Goal: Task Accomplishment & Management: Manage account settings

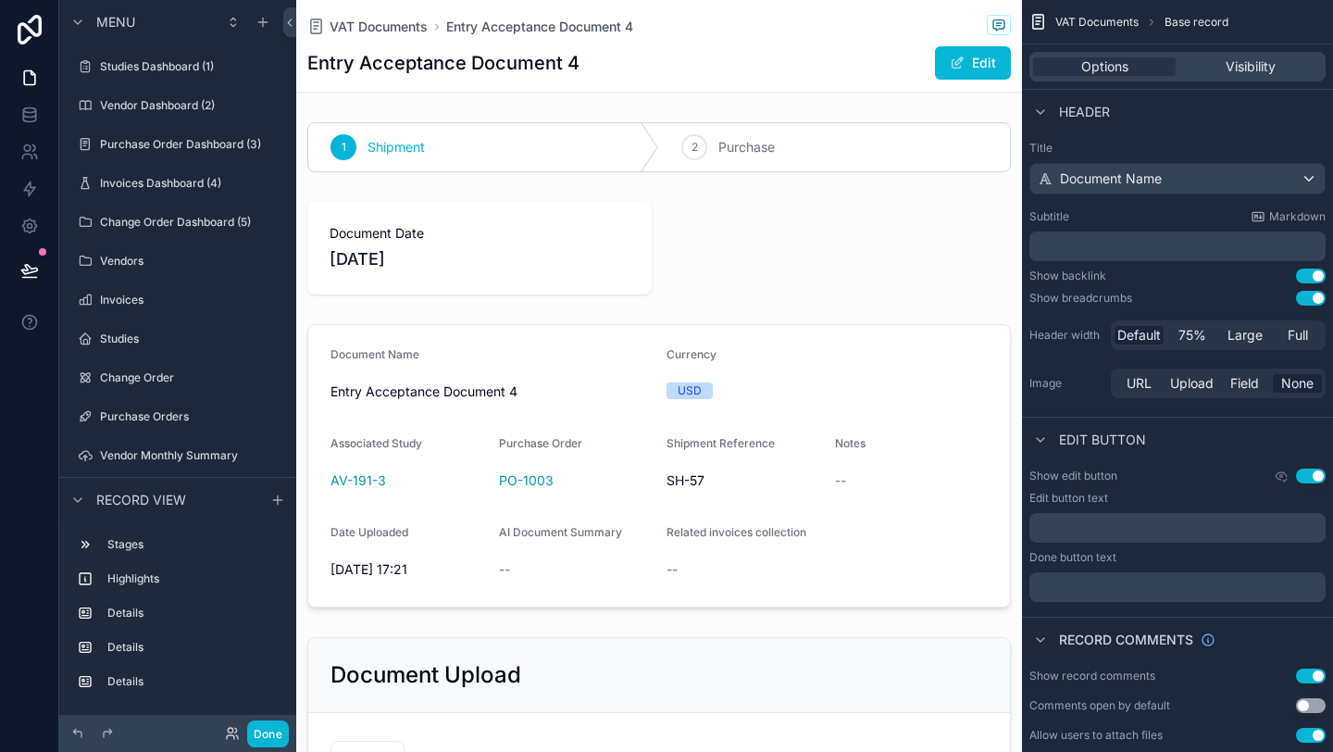
scroll to position [265, 0]
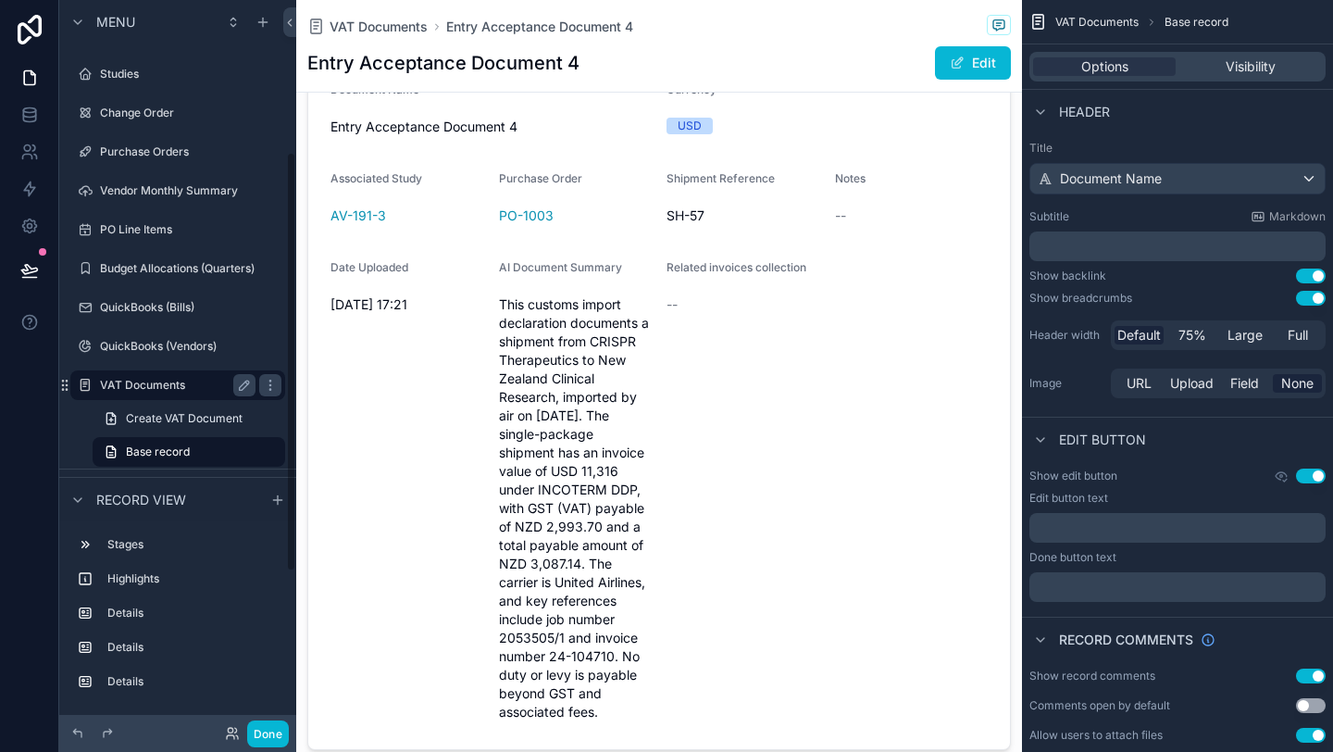
click at [159, 380] on label "VAT Documents" at bounding box center [174, 385] width 148 height 15
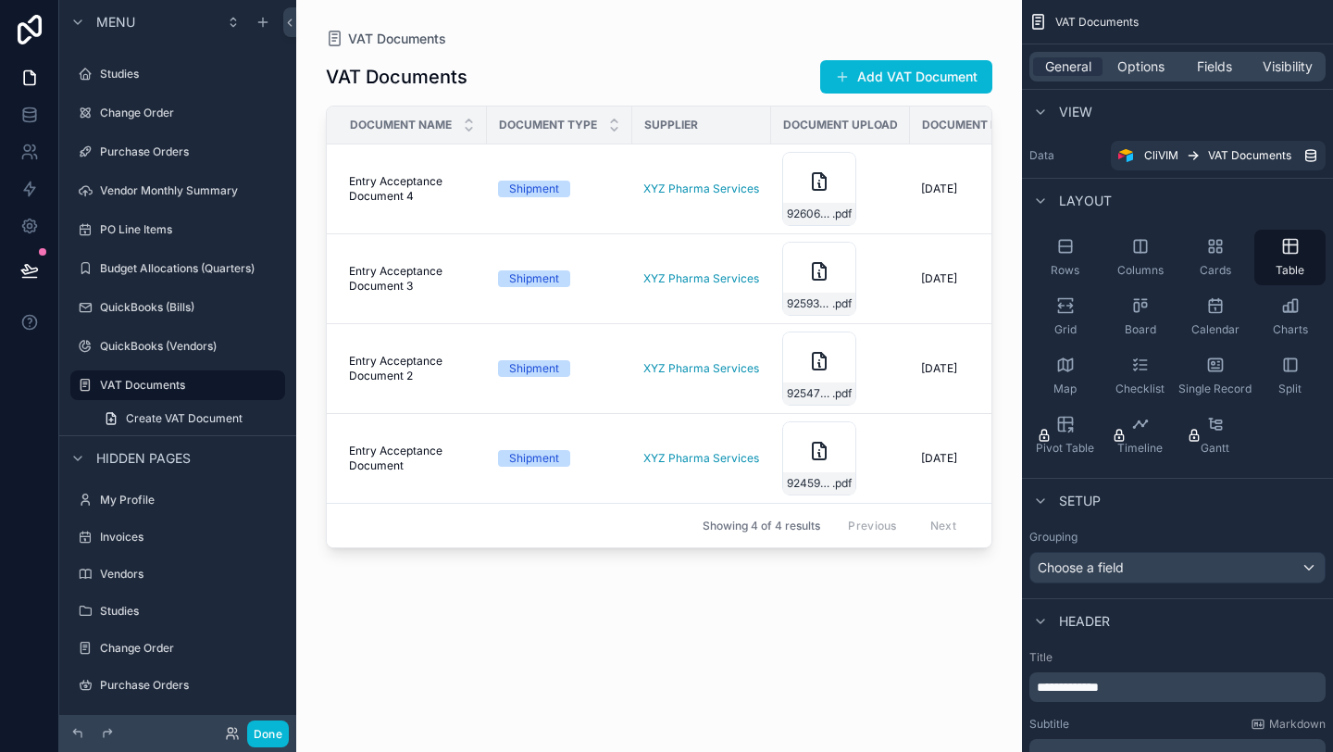
click at [680, 49] on div "VAT Documents Add VAT Document Document Name Document Type Supplier Document Up…" at bounding box center [659, 388] width 667 height 681
click at [897, 185] on div "926066745-Customs-Entry-Summary .pdf" at bounding box center [840, 189] width 117 height 74
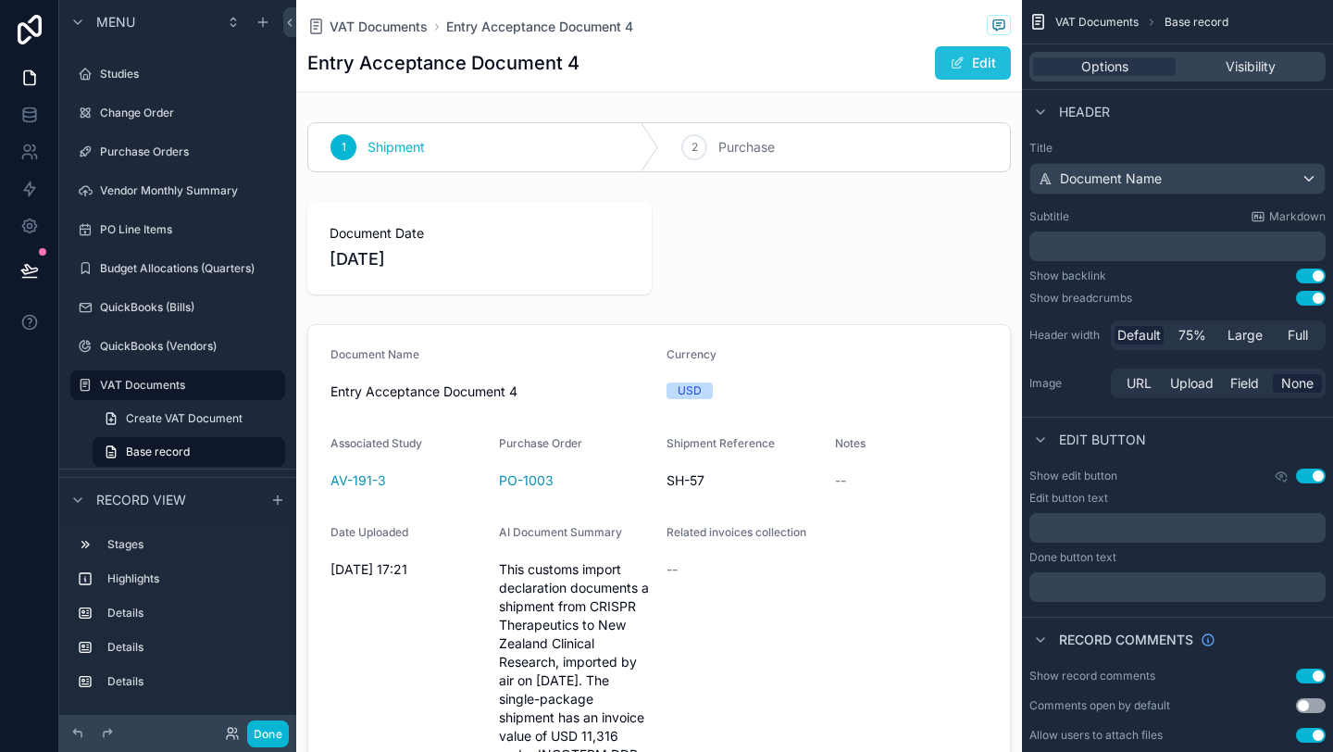
click at [960, 58] on span "scrollable content" at bounding box center [957, 63] width 15 height 15
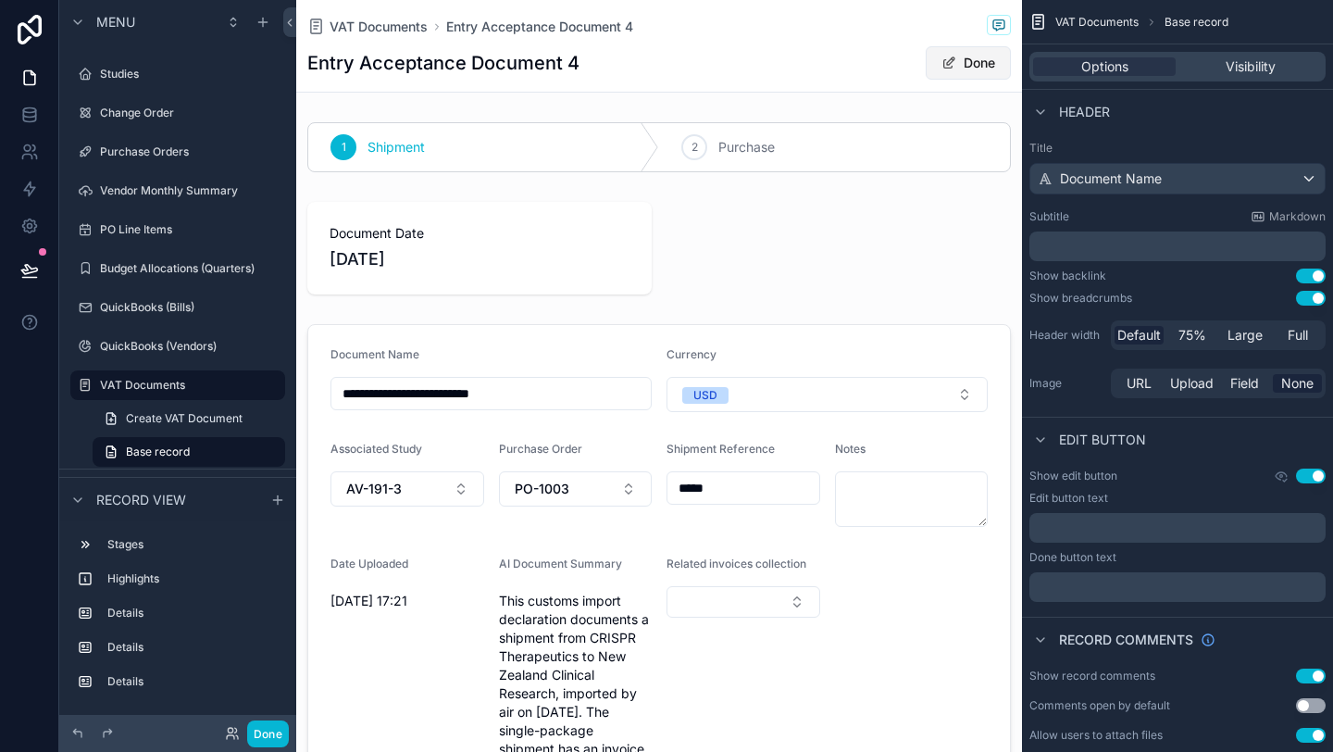
click at [960, 58] on button "Done" at bounding box center [968, 62] width 85 height 33
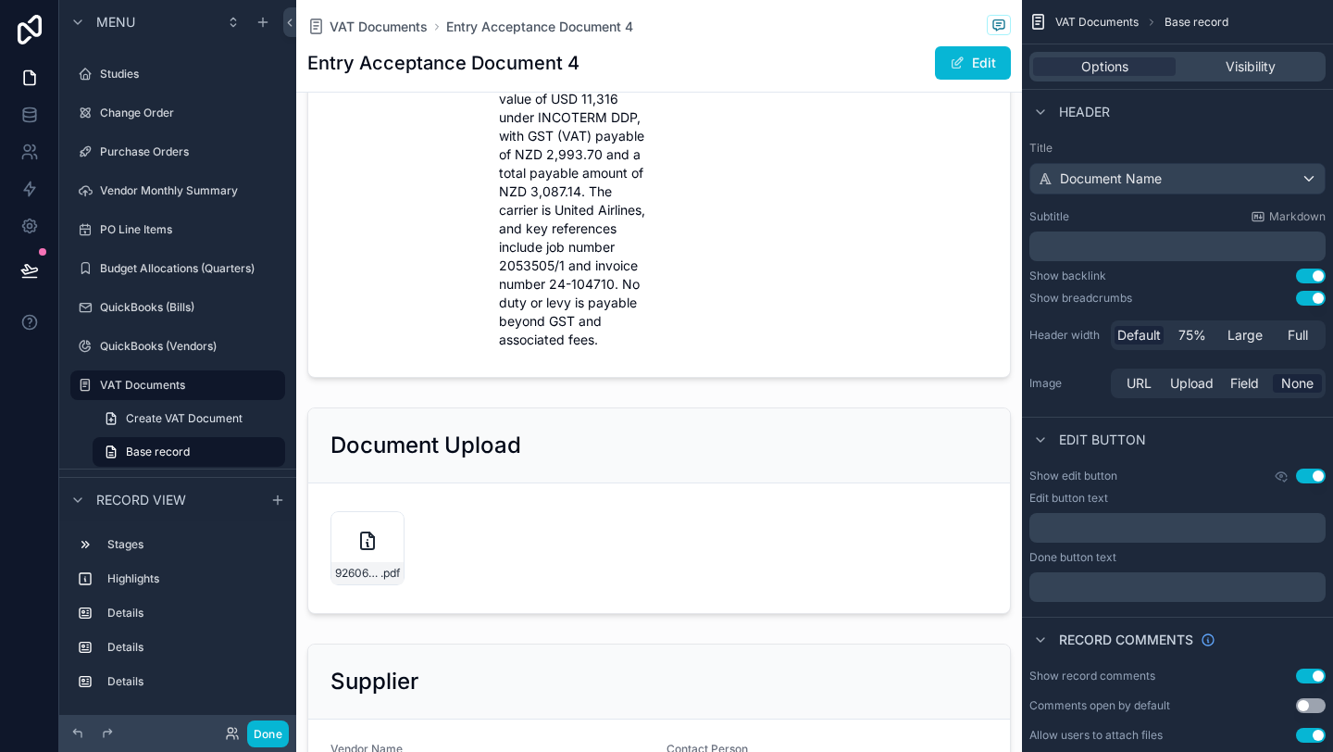
scroll to position [550, 0]
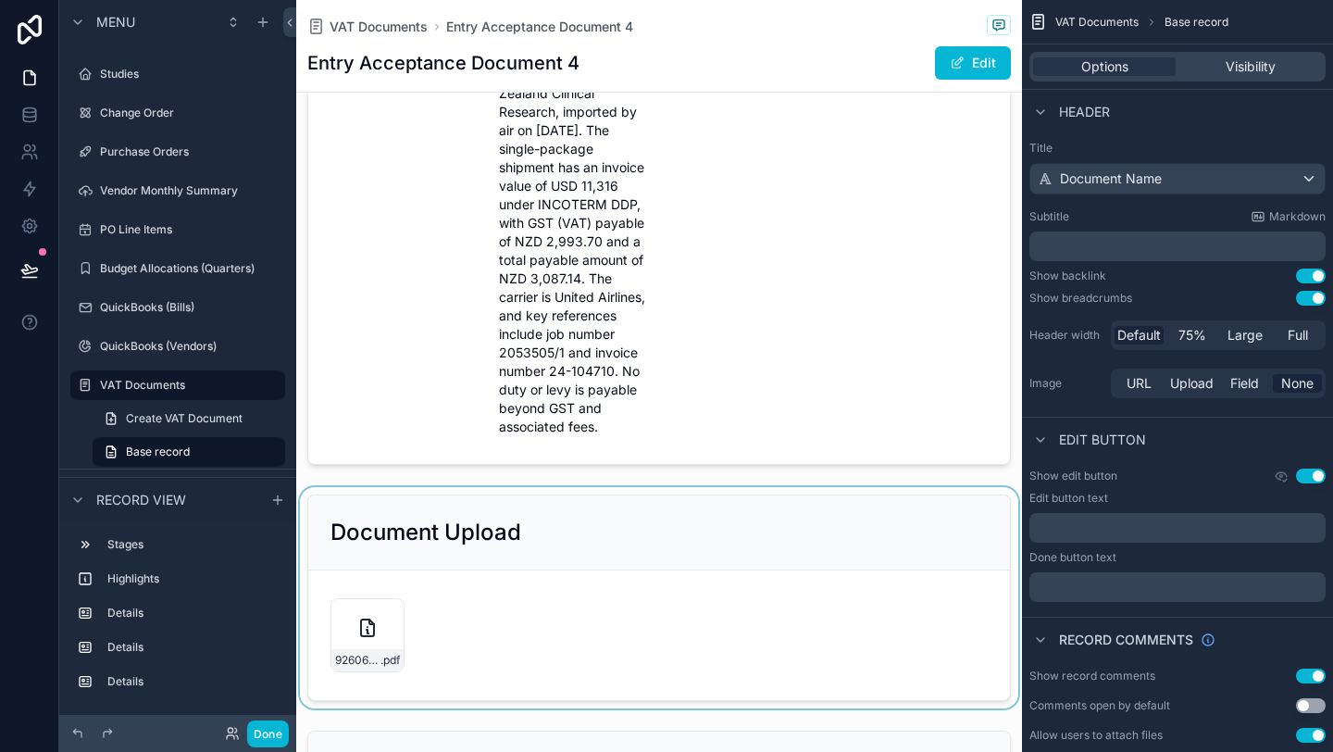
click at [358, 632] on div "scrollable content" at bounding box center [659, 597] width 726 height 221
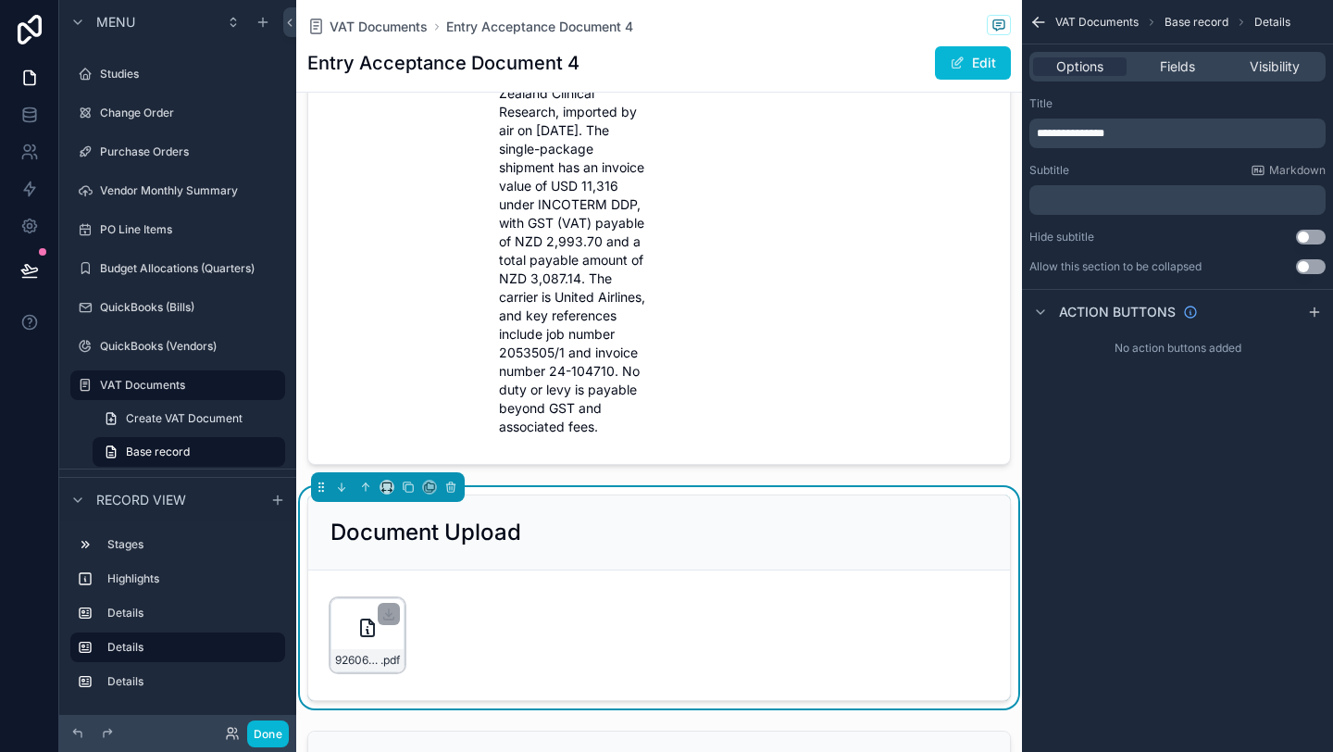
click at [361, 628] on icon "scrollable content" at bounding box center [367, 627] width 13 height 17
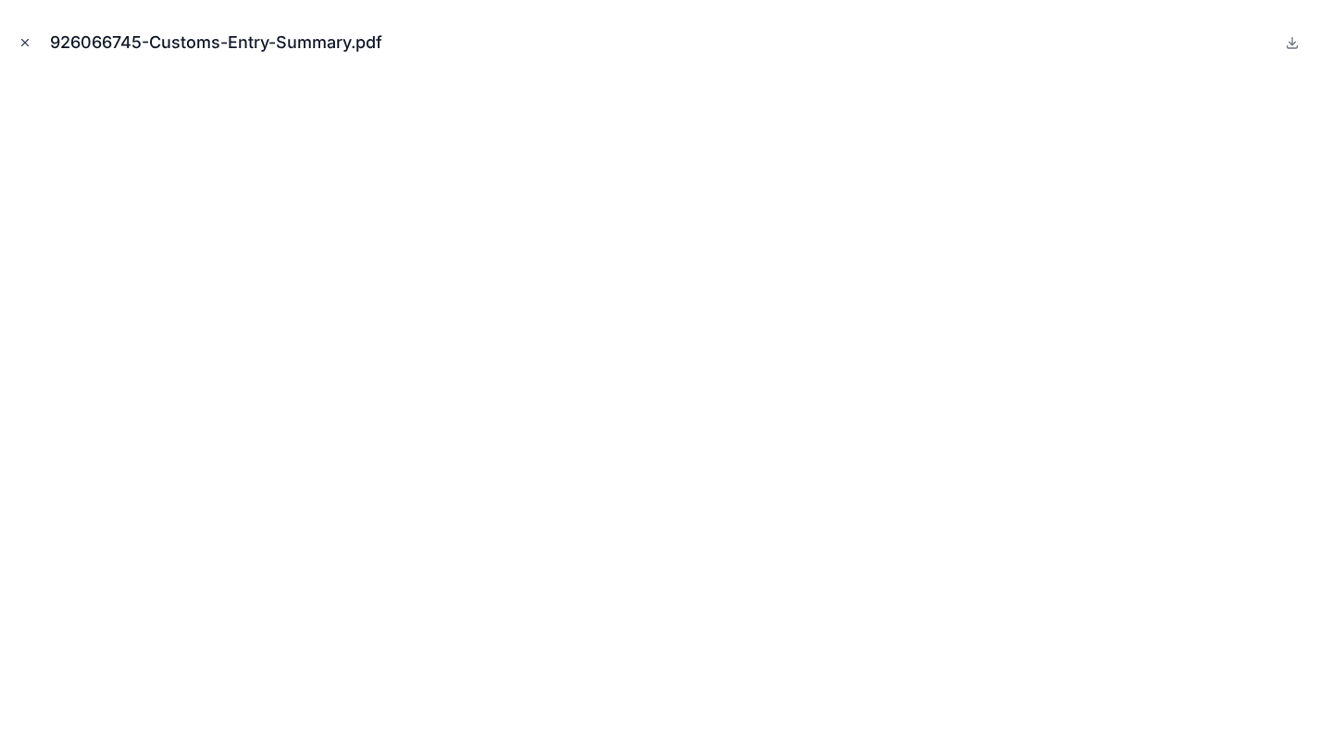
click at [20, 40] on icon "Close modal" at bounding box center [25, 42] width 13 height 13
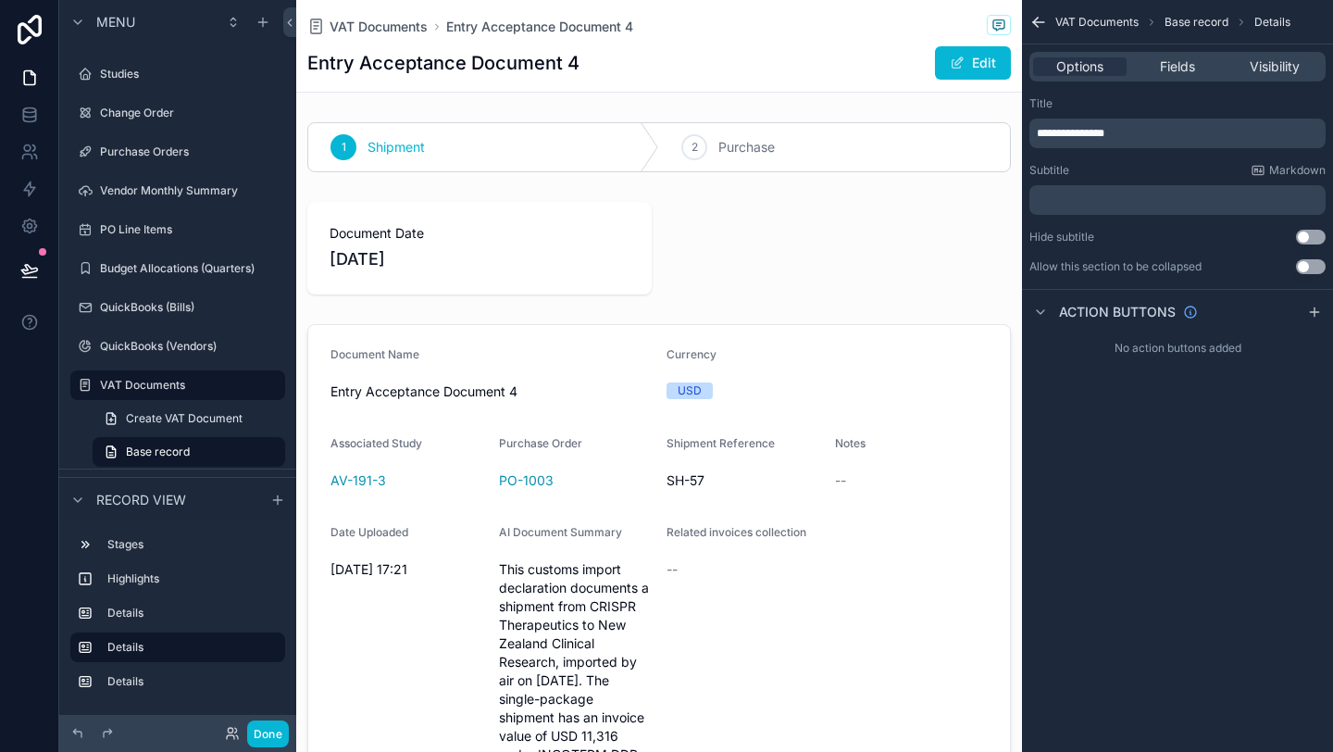
click at [1035, 22] on icon "scrollable content" at bounding box center [1038, 22] width 11 height 0
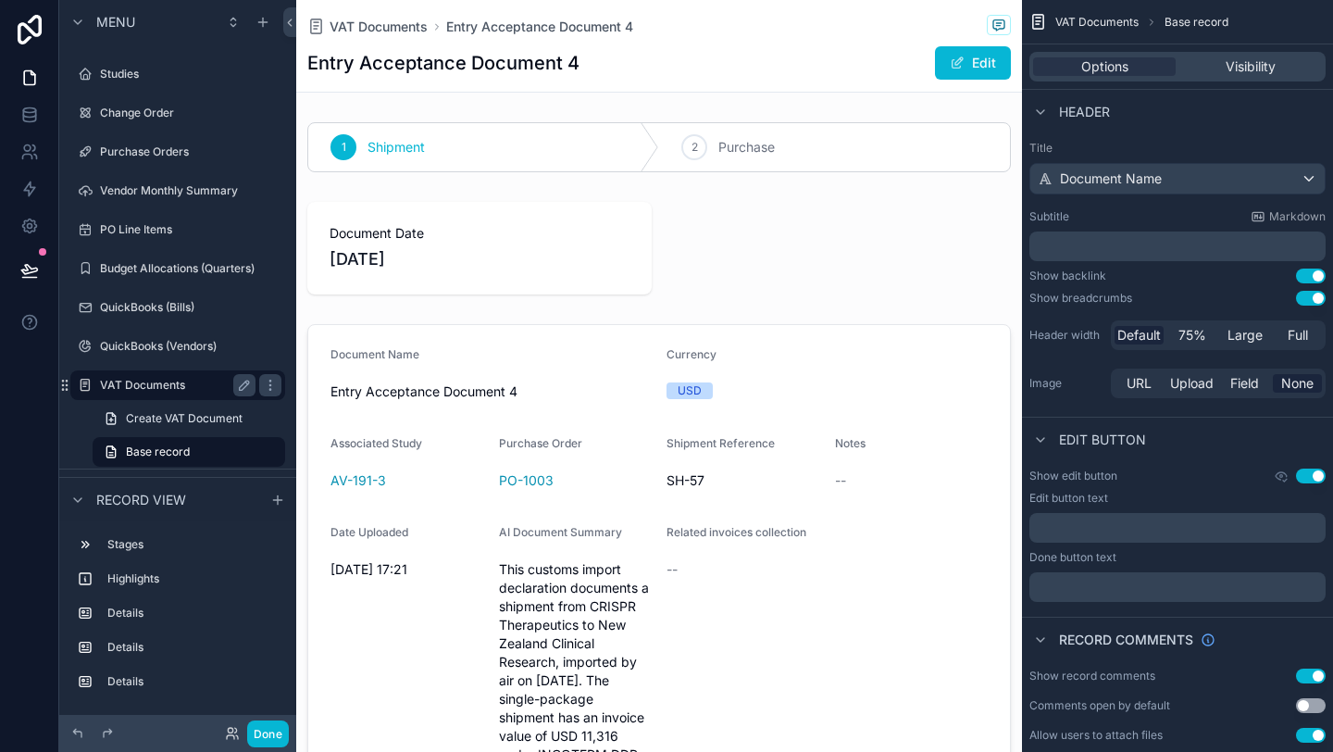
click at [189, 389] on label "VAT Documents" at bounding box center [174, 385] width 148 height 15
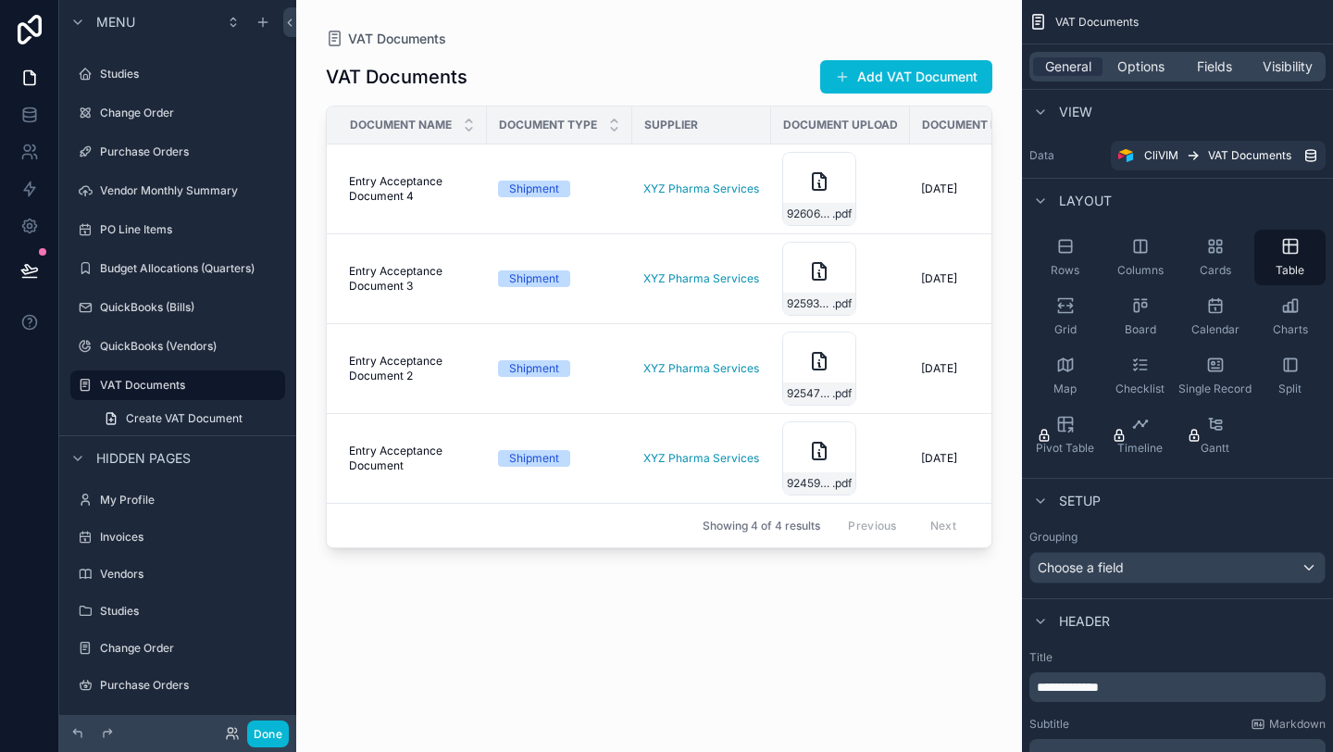
click at [687, 84] on div "VAT Documents Add VAT Document" at bounding box center [659, 76] width 667 height 35
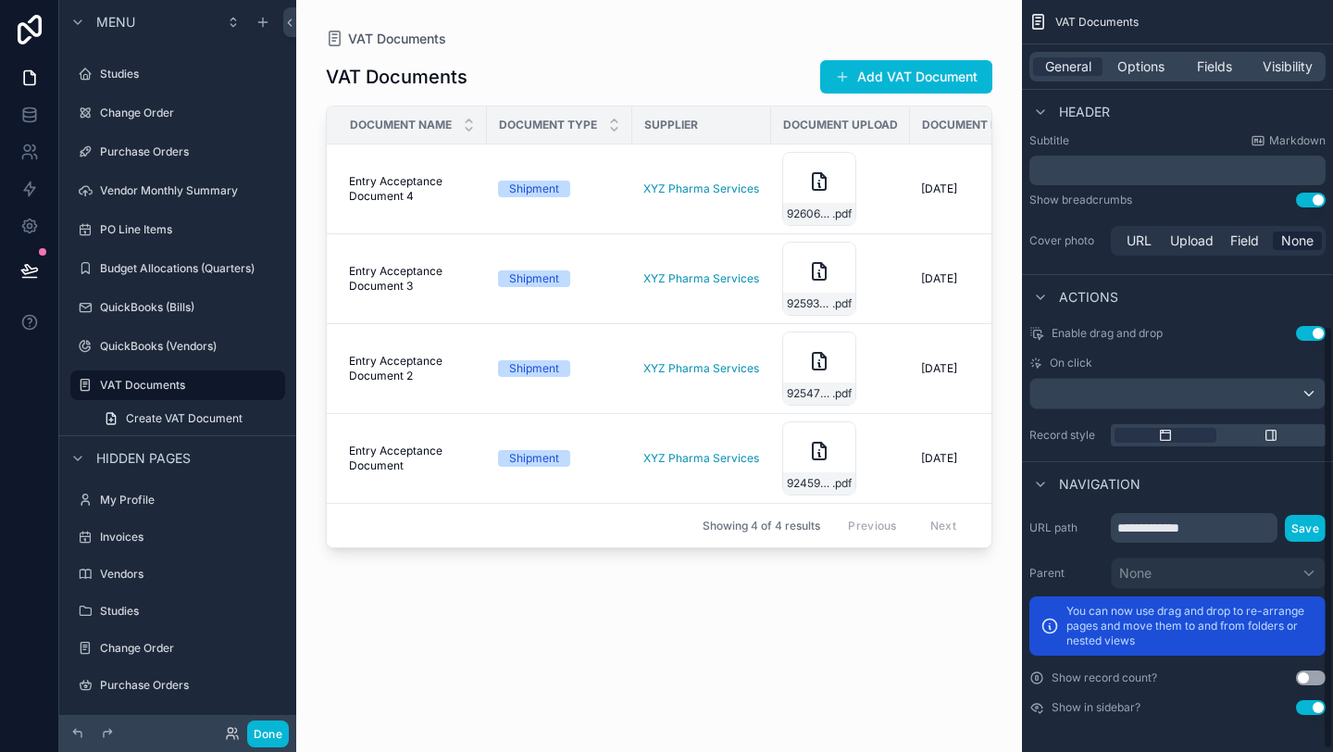
scroll to position [565, 0]
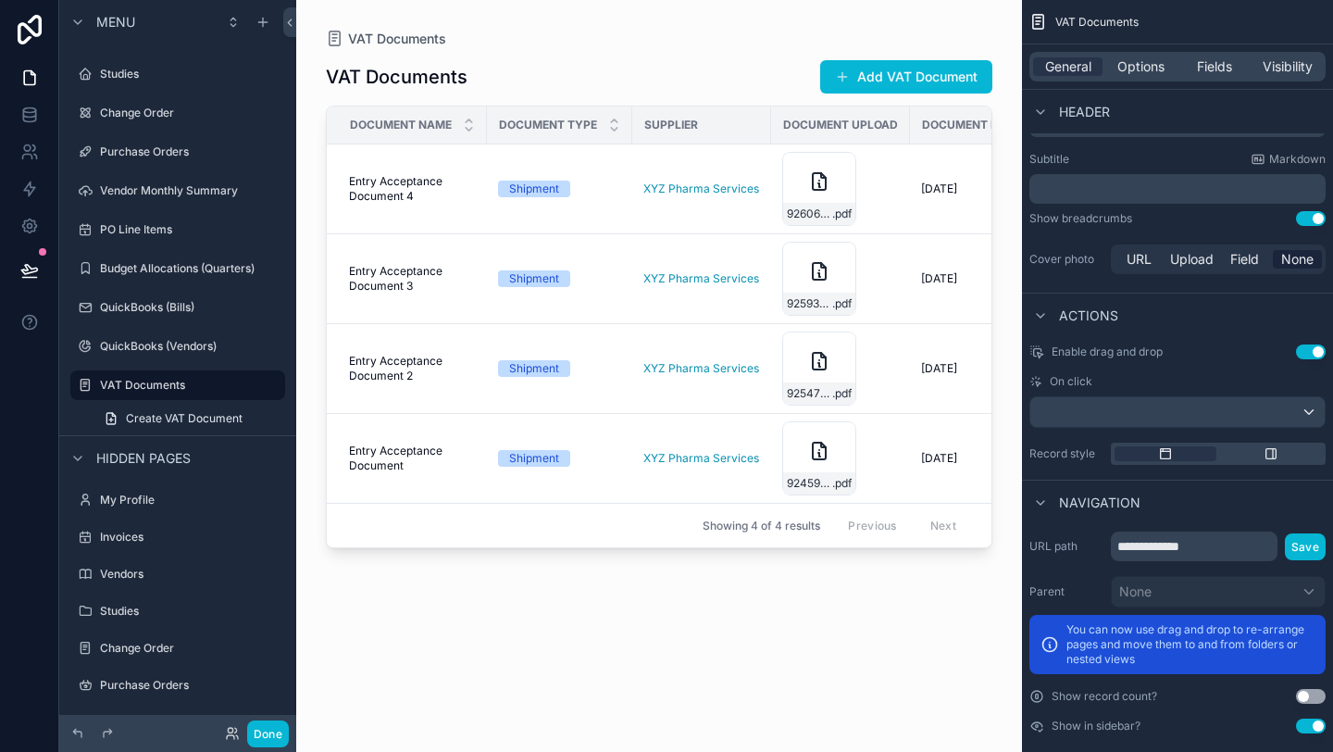
click at [621, 521] on div "Showing 4 of 4 results Previous Next" at bounding box center [659, 525] width 665 height 44
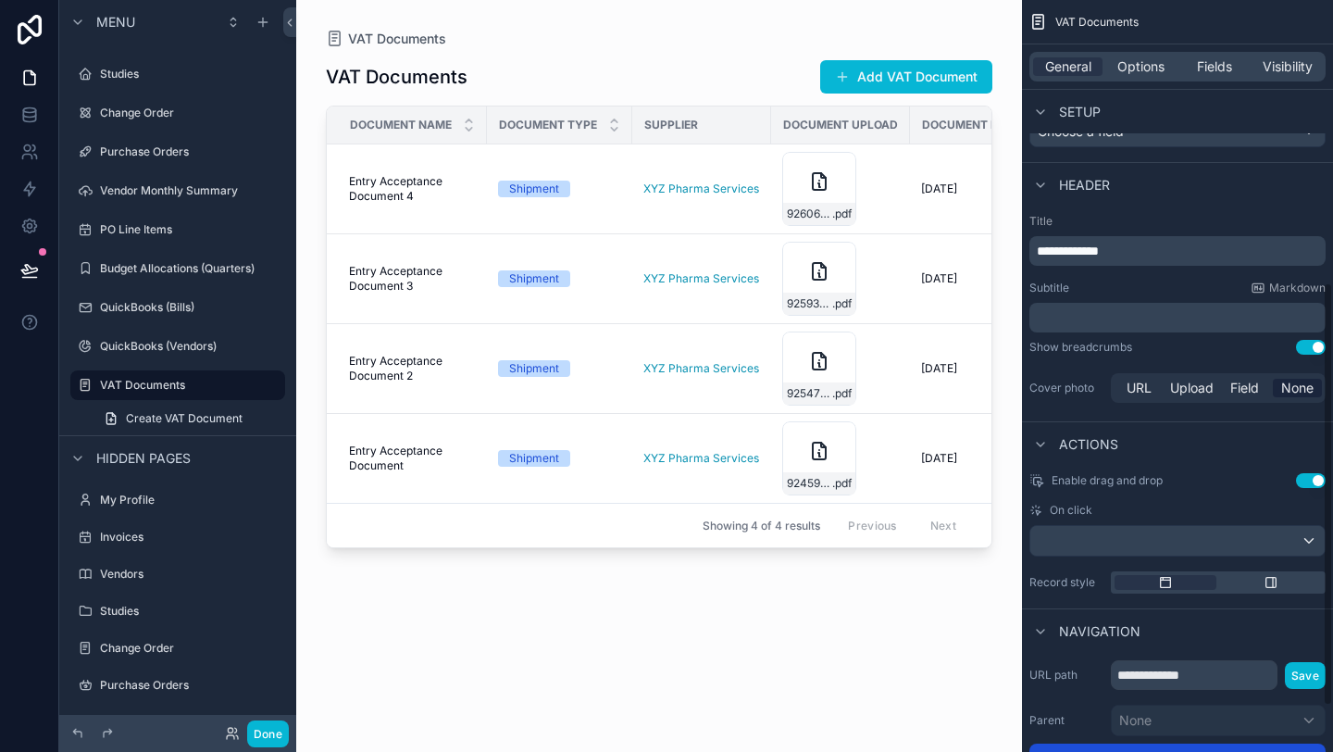
scroll to position [382, 0]
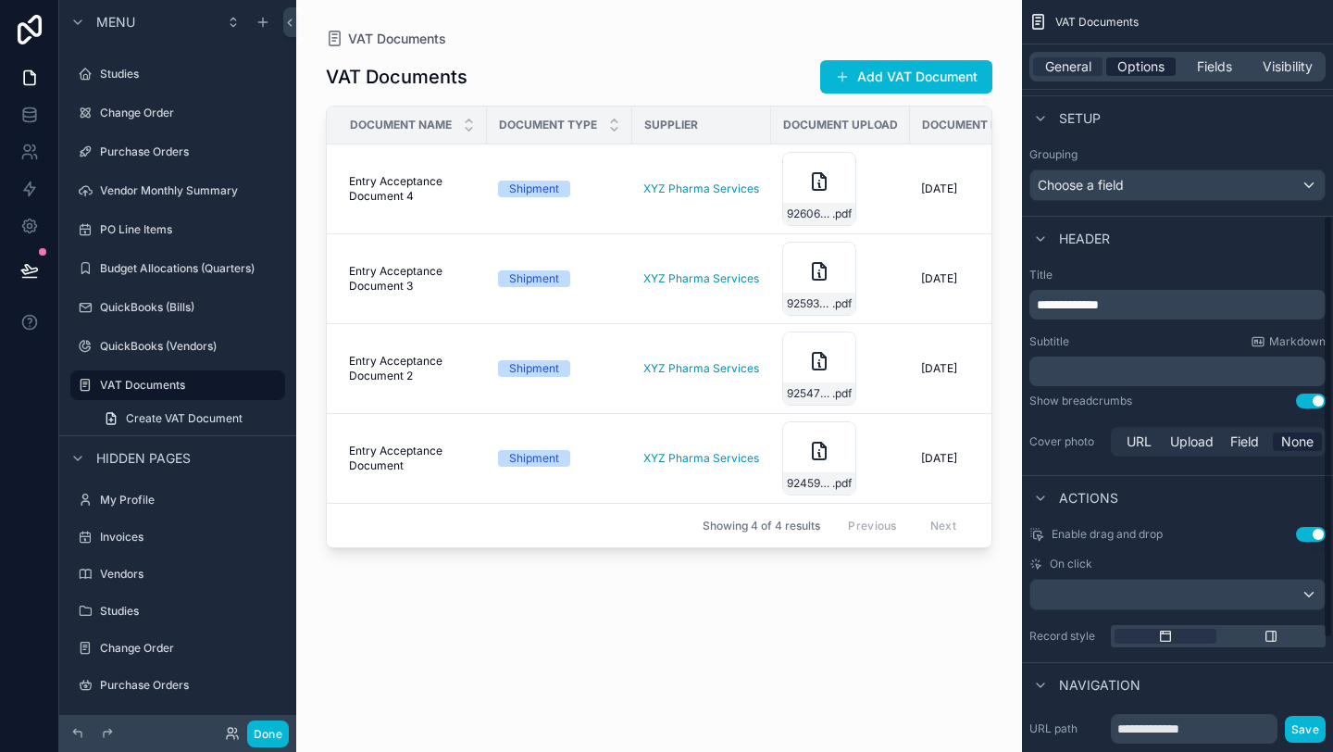
click at [1142, 70] on span "Options" at bounding box center [1140, 66] width 47 height 19
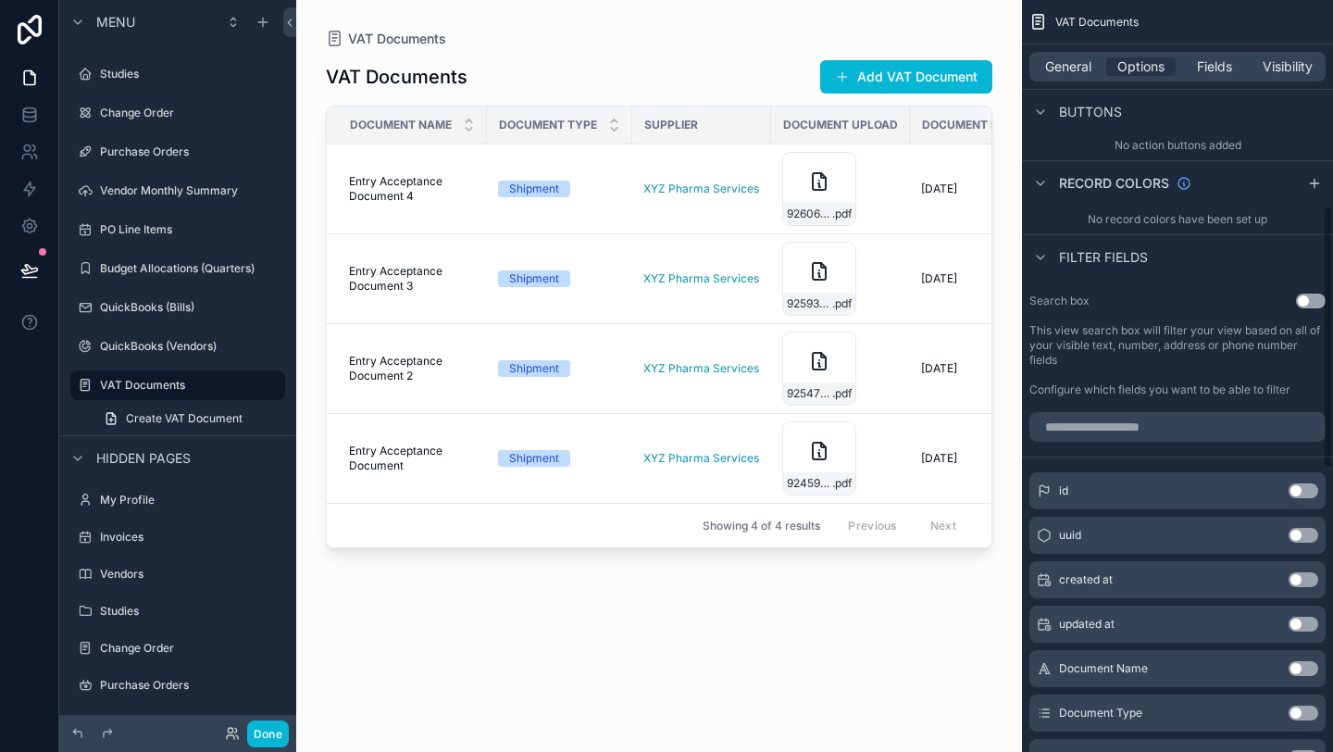
scroll to position [458, 0]
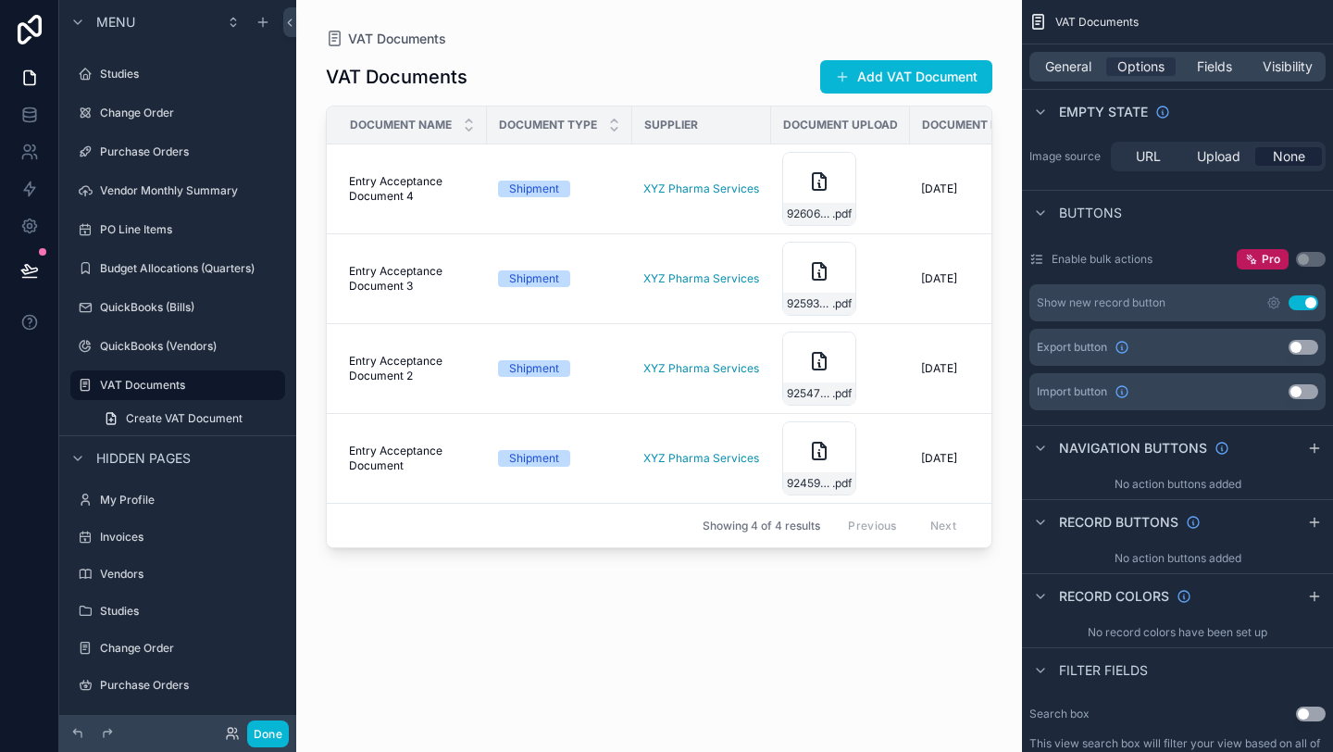
click at [1303, 352] on button "Use setting" at bounding box center [1304, 347] width 30 height 15
click at [839, 586] on div "VAT Documents Export Add VAT Document Document Name Document Type Supplier Docu…" at bounding box center [659, 388] width 667 height 681
click at [771, 75] on button "Export" at bounding box center [767, 76] width 92 height 33
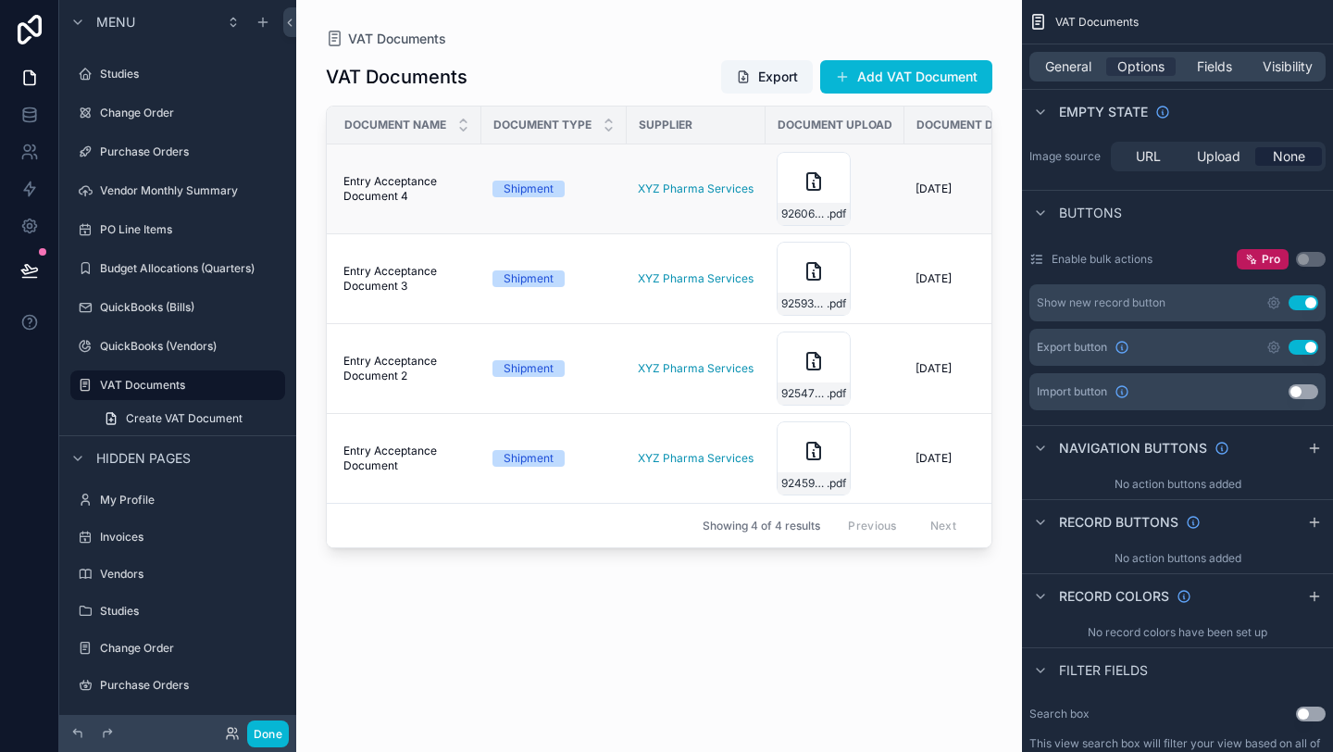
scroll to position [0, 0]
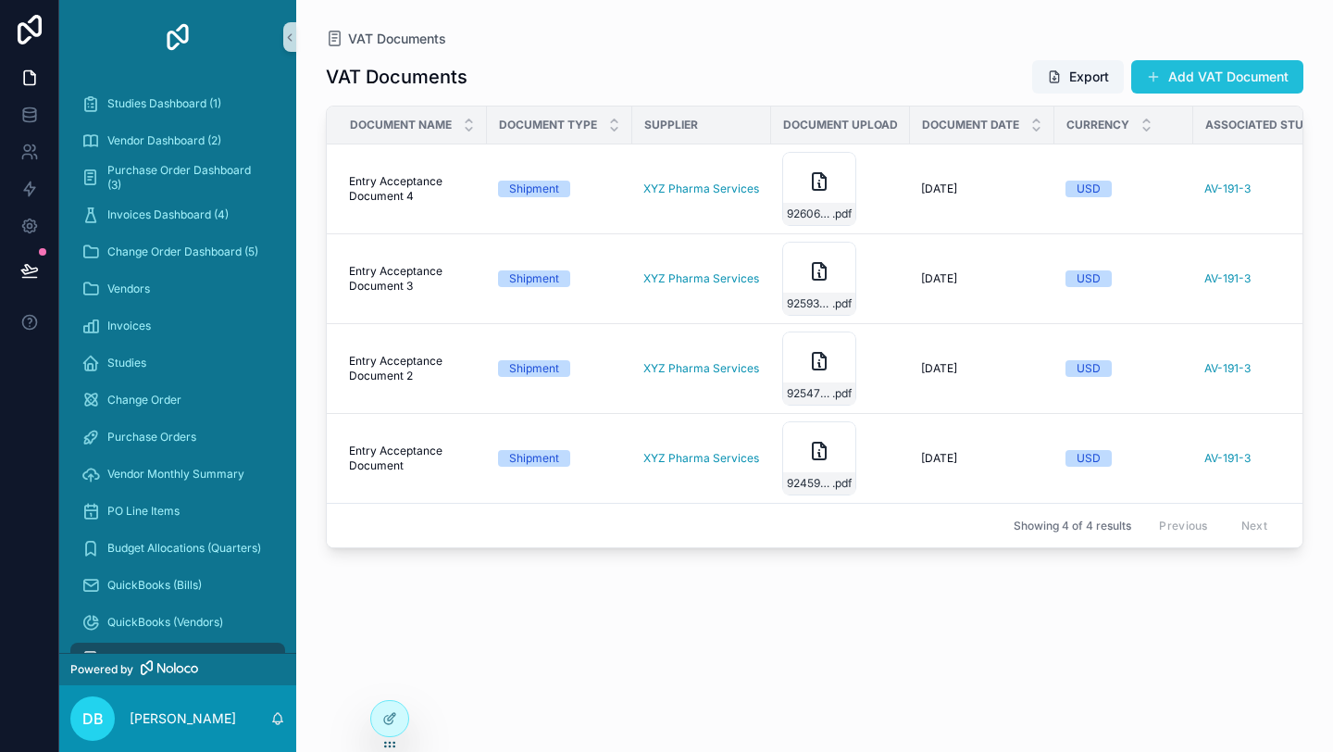
click at [1175, 74] on button "Add VAT Document" at bounding box center [1217, 76] width 172 height 33
click at [985, 187] on div "19/09/2025 19/09/2025" at bounding box center [982, 188] width 122 height 15
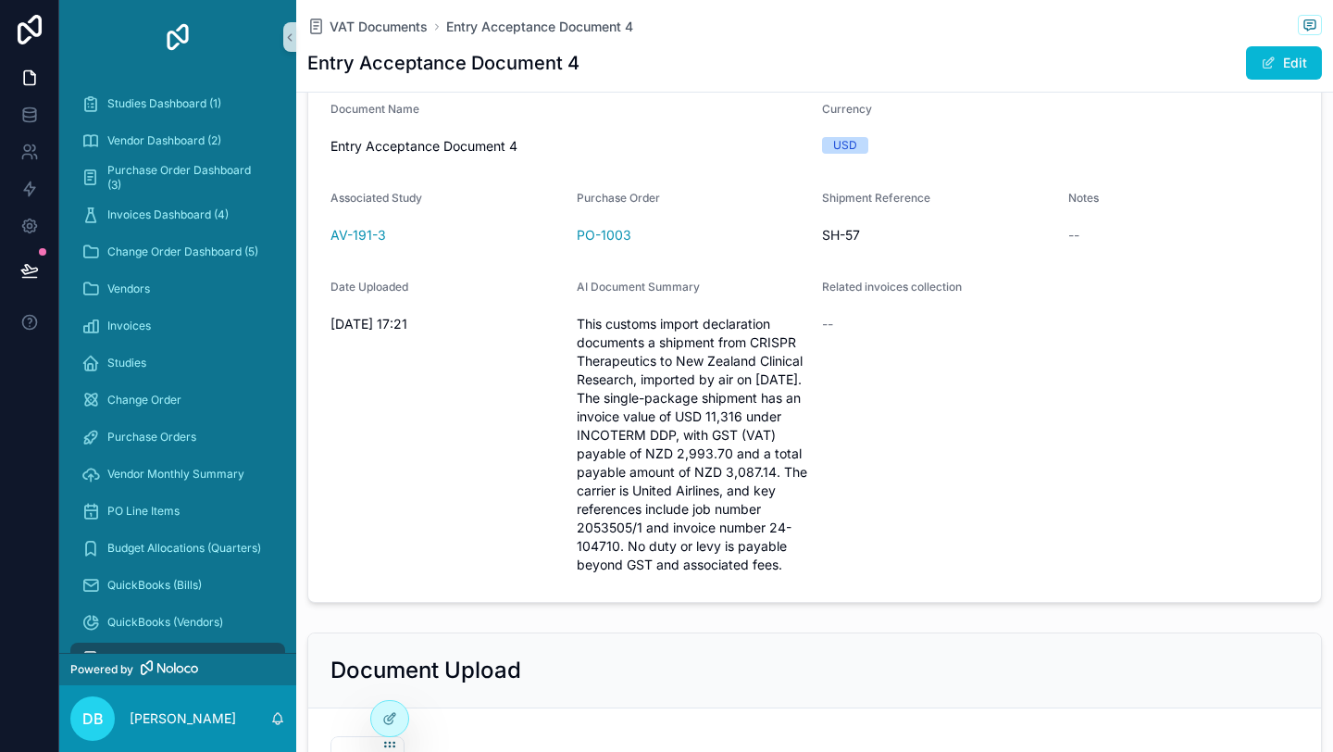
scroll to position [214, 0]
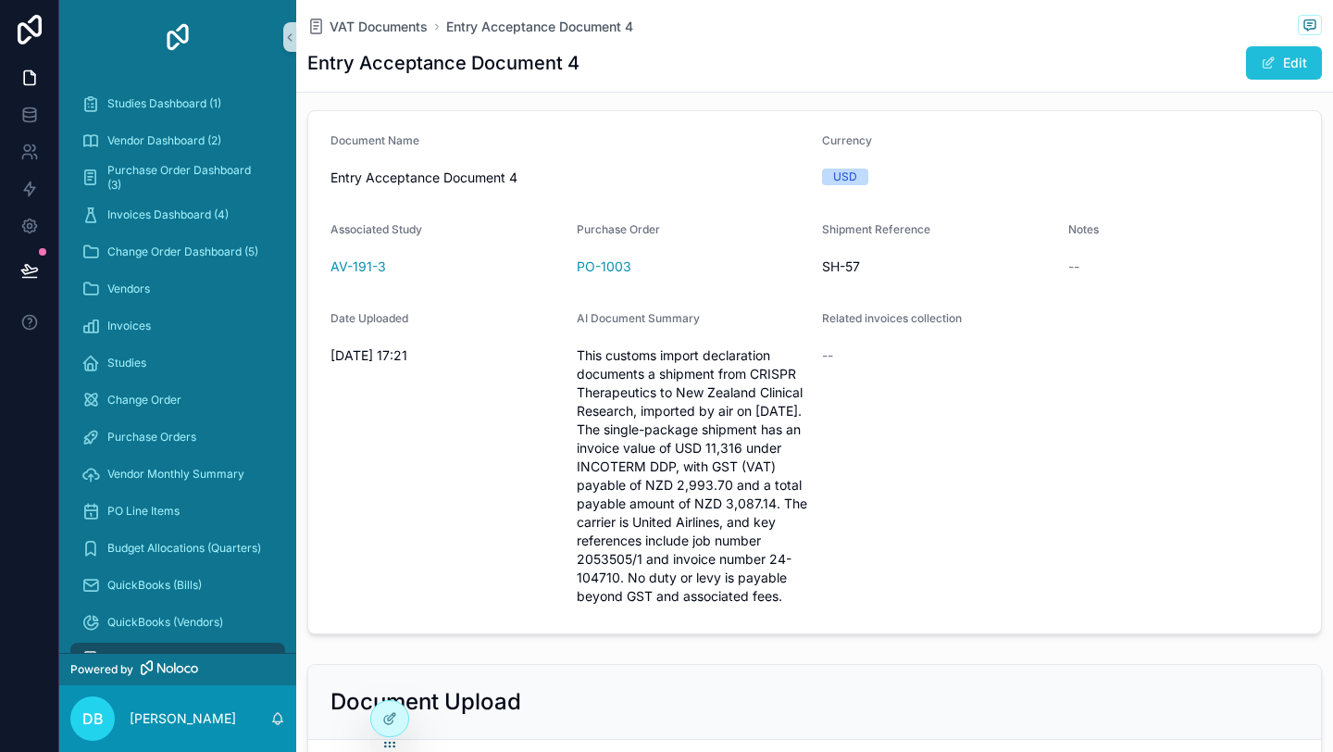
click at [1265, 71] on button "Edit" at bounding box center [1284, 62] width 76 height 33
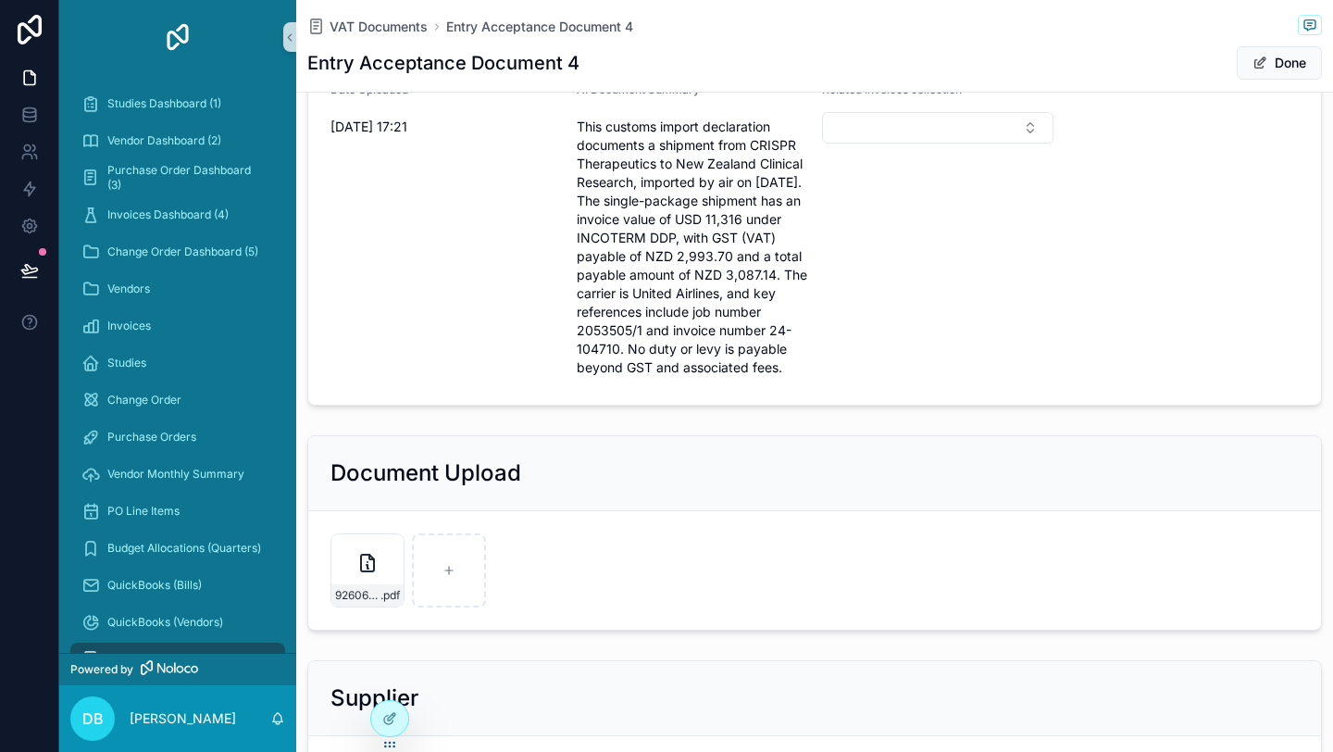
scroll to position [494, 0]
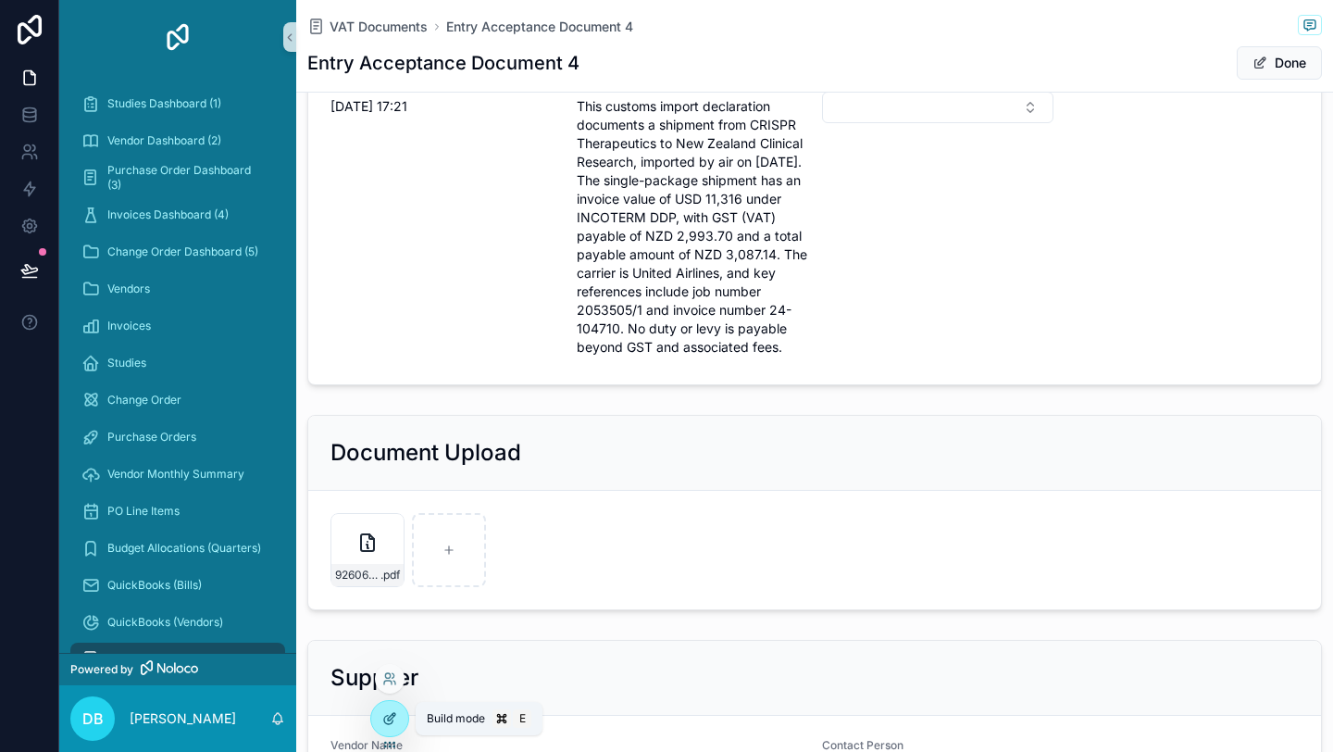
click at [397, 717] on div at bounding box center [389, 718] width 37 height 35
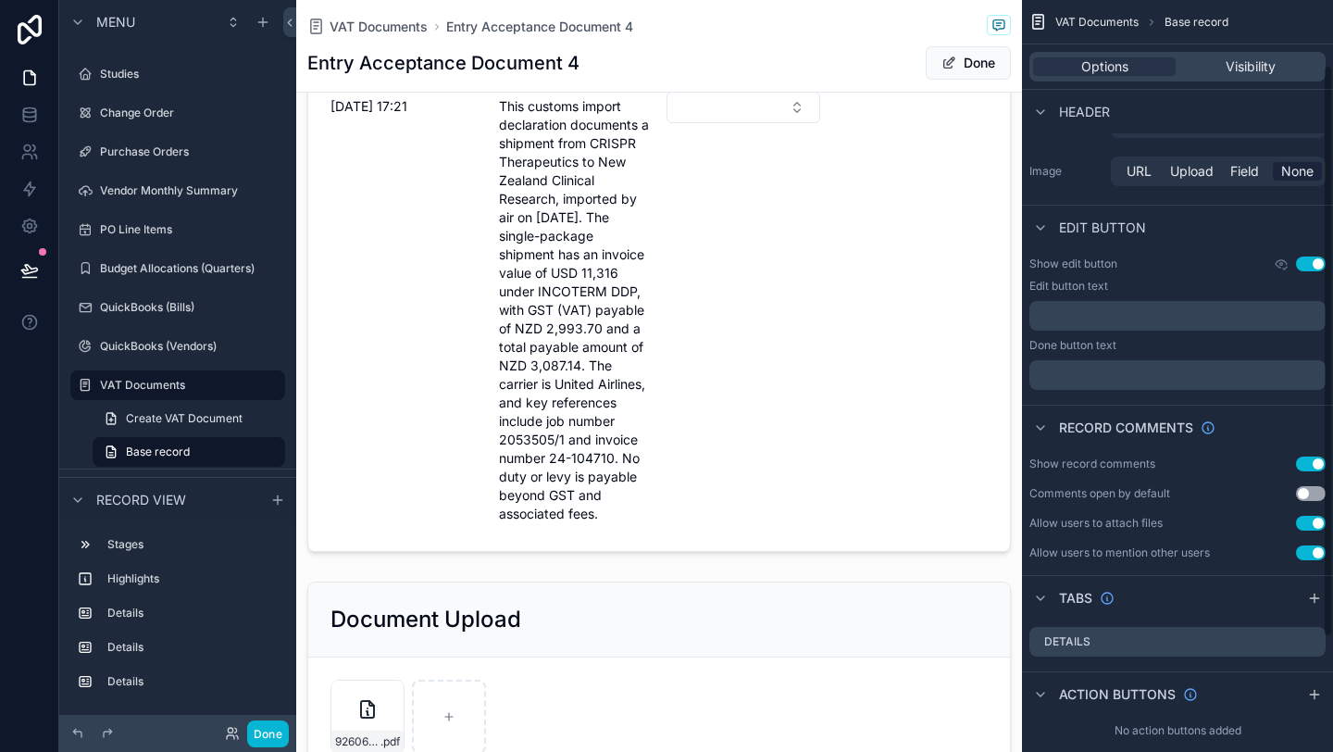
scroll to position [235, 0]
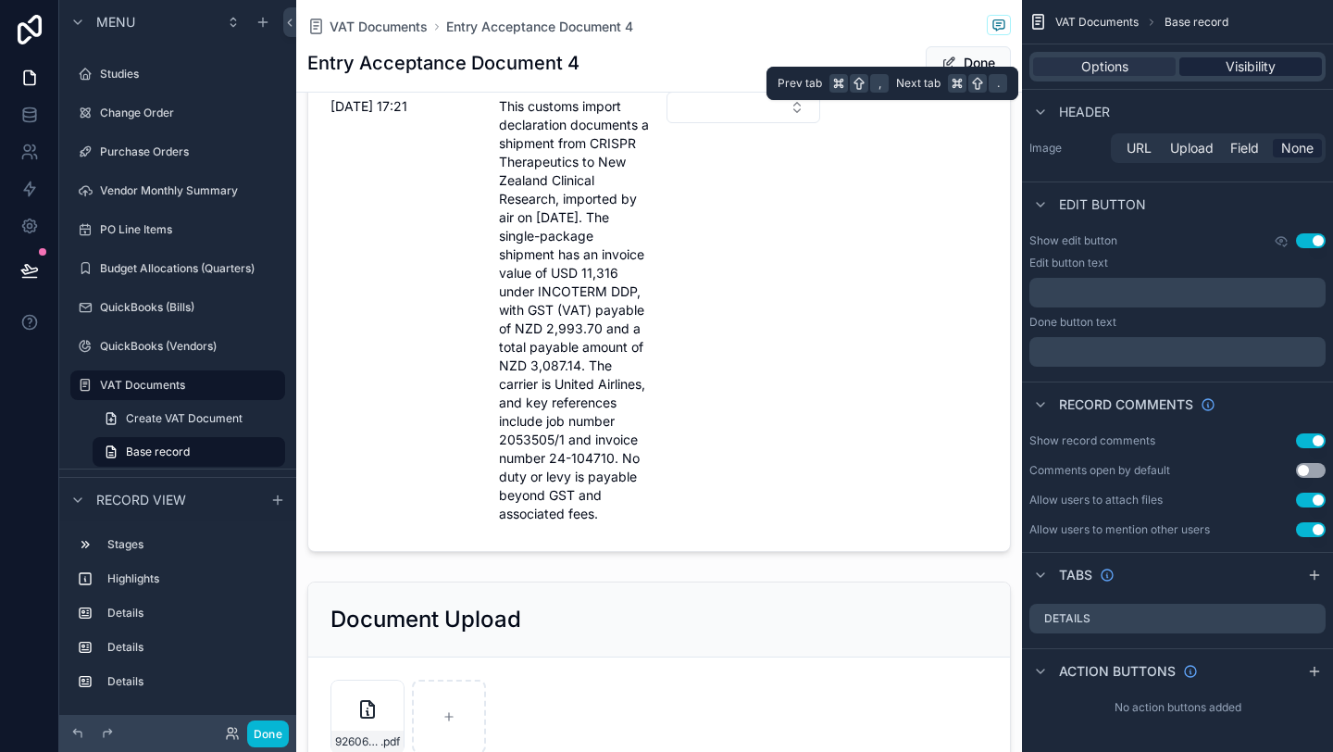
click at [1255, 61] on span "Visibility" at bounding box center [1251, 66] width 50 height 19
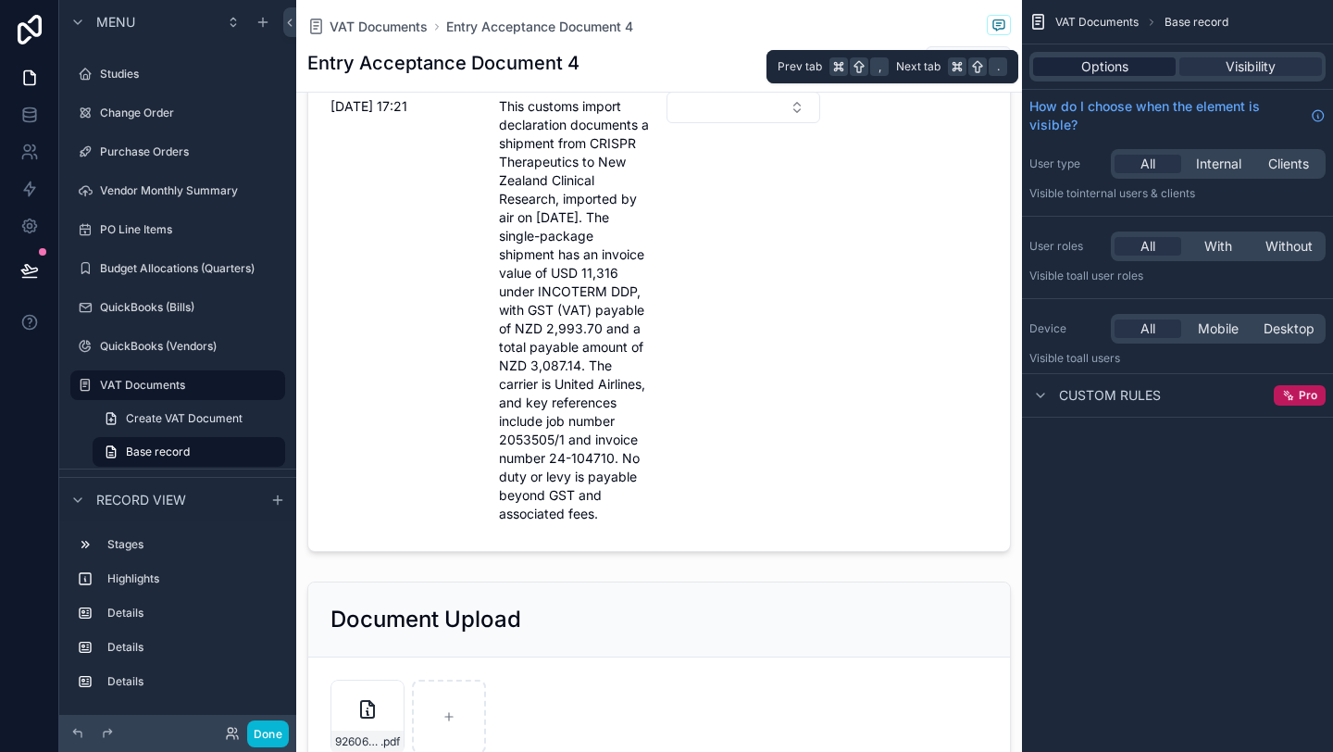
click at [1143, 65] on div "Options" at bounding box center [1104, 66] width 143 height 19
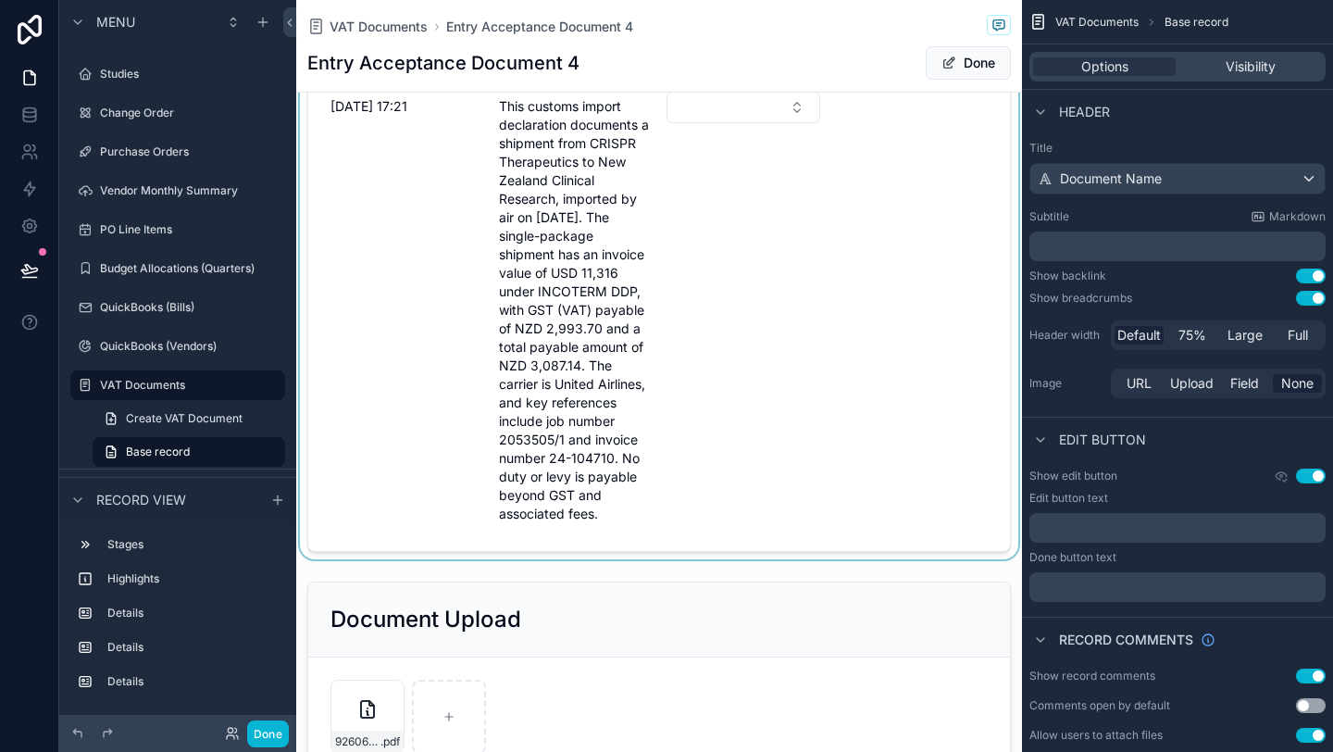
click at [875, 409] on div "scrollable content" at bounding box center [659, 190] width 726 height 737
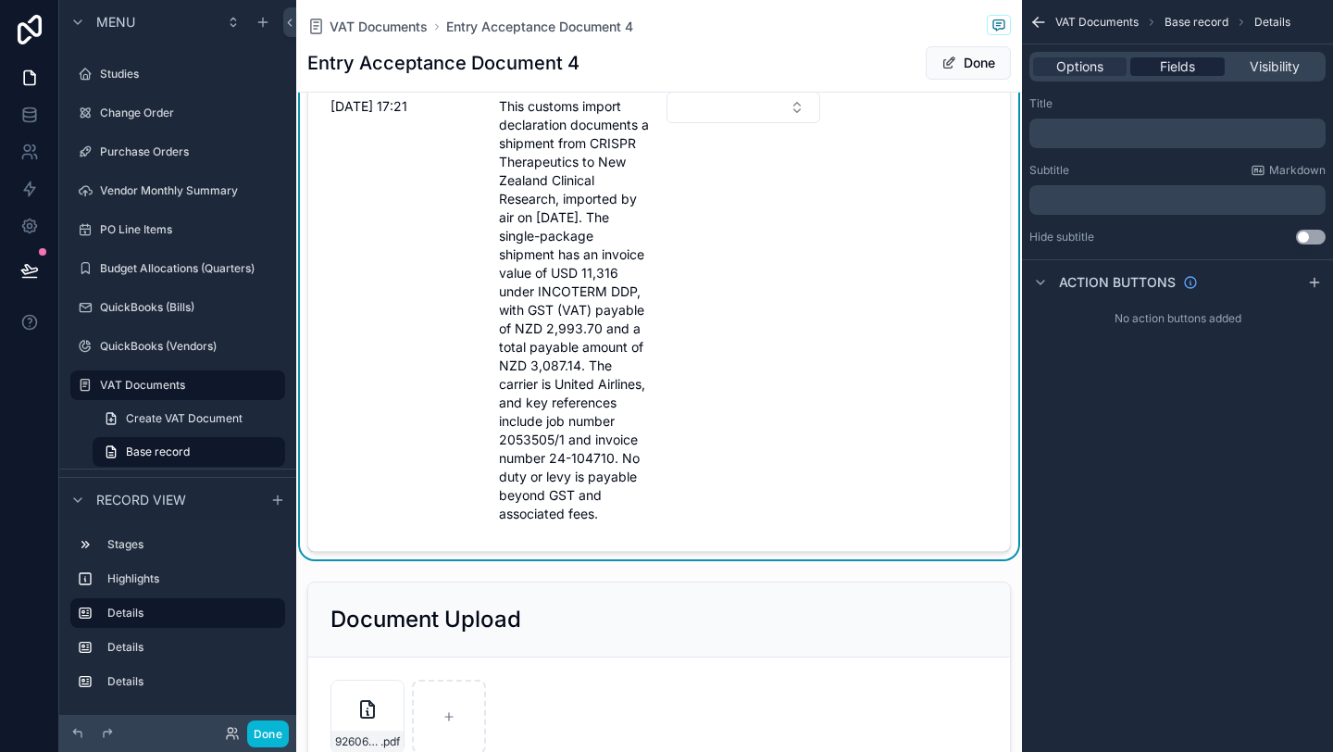
click at [1178, 74] on span "Fields" at bounding box center [1177, 66] width 35 height 19
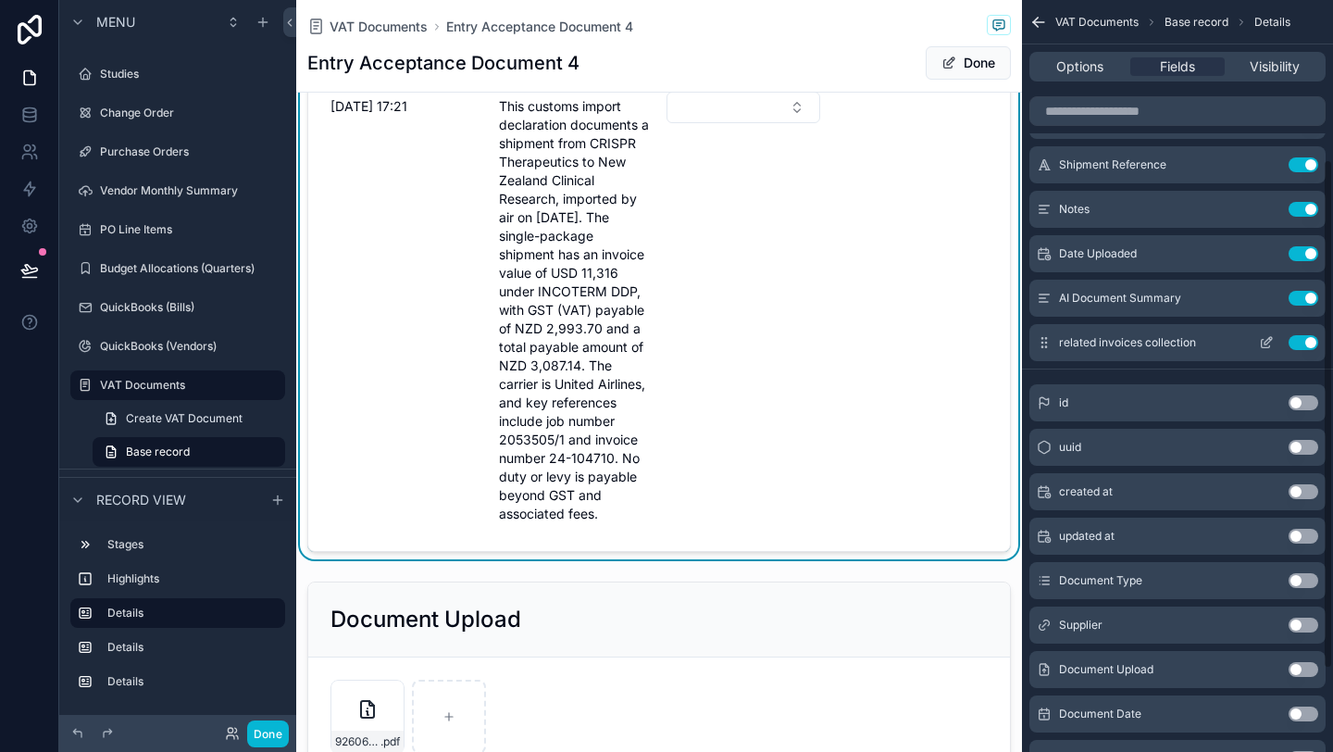
scroll to position [305, 0]
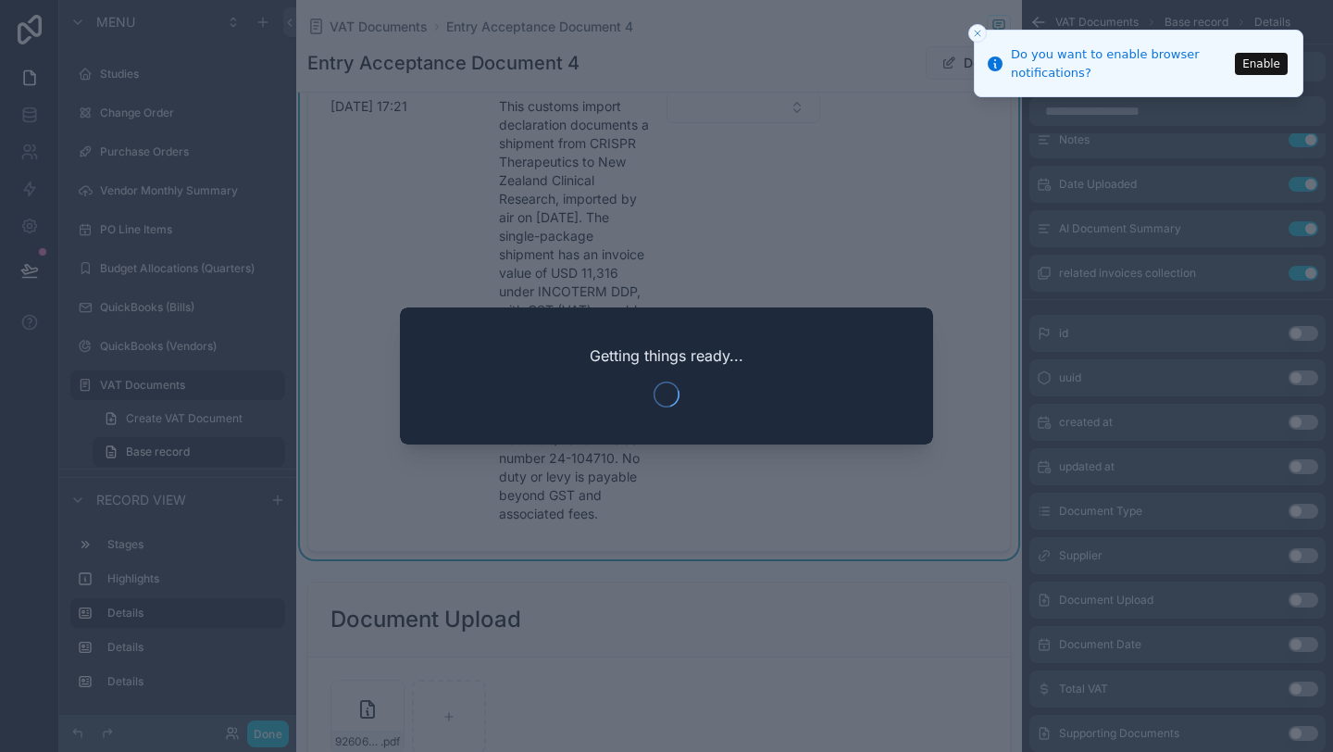
click at [975, 28] on icon "Close toast" at bounding box center [977, 33] width 11 height 11
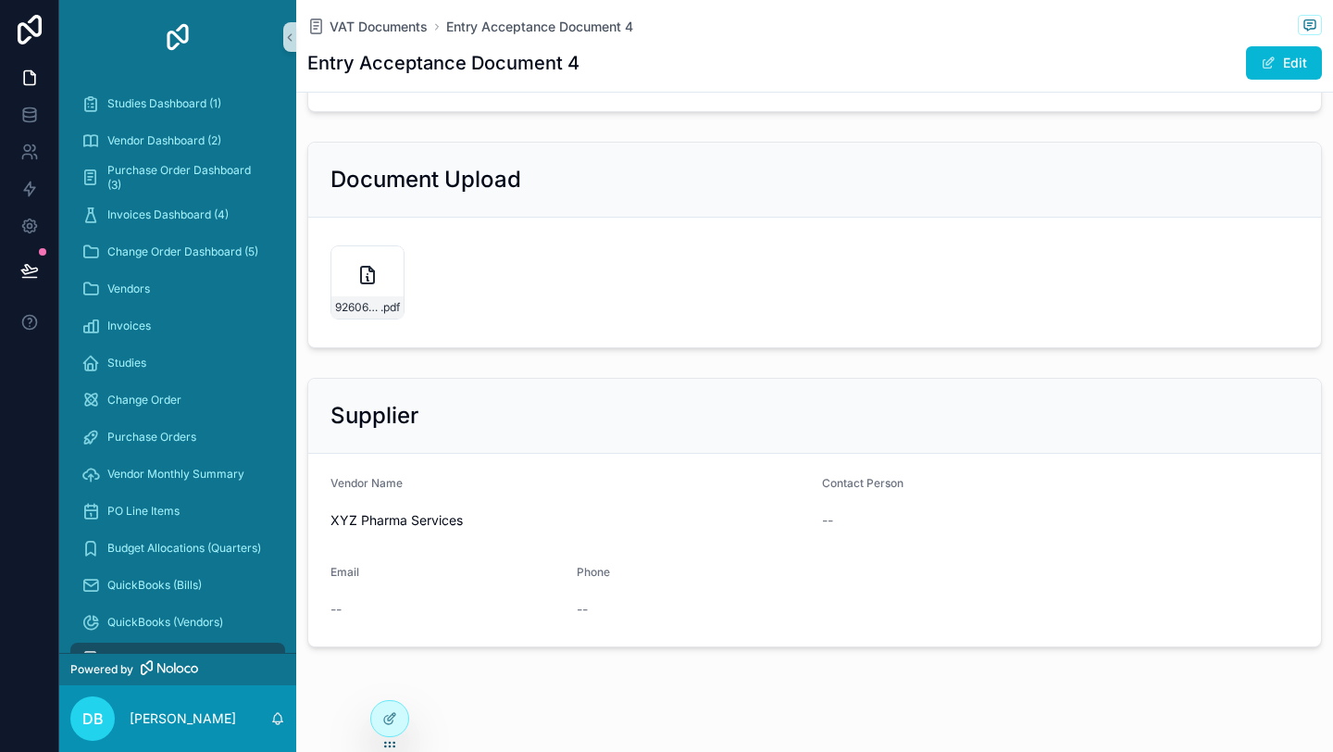
scroll to position [567, 0]
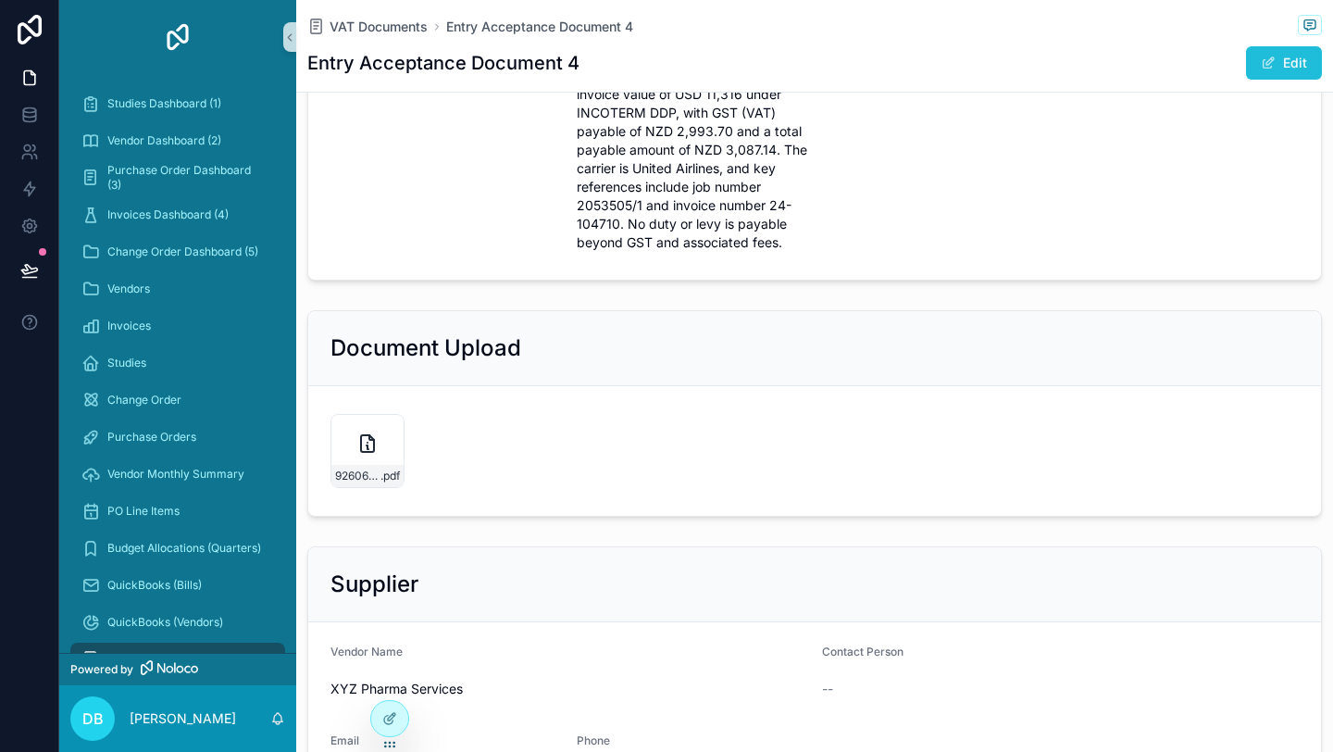
click at [1266, 69] on span "scrollable content" at bounding box center [1268, 63] width 15 height 15
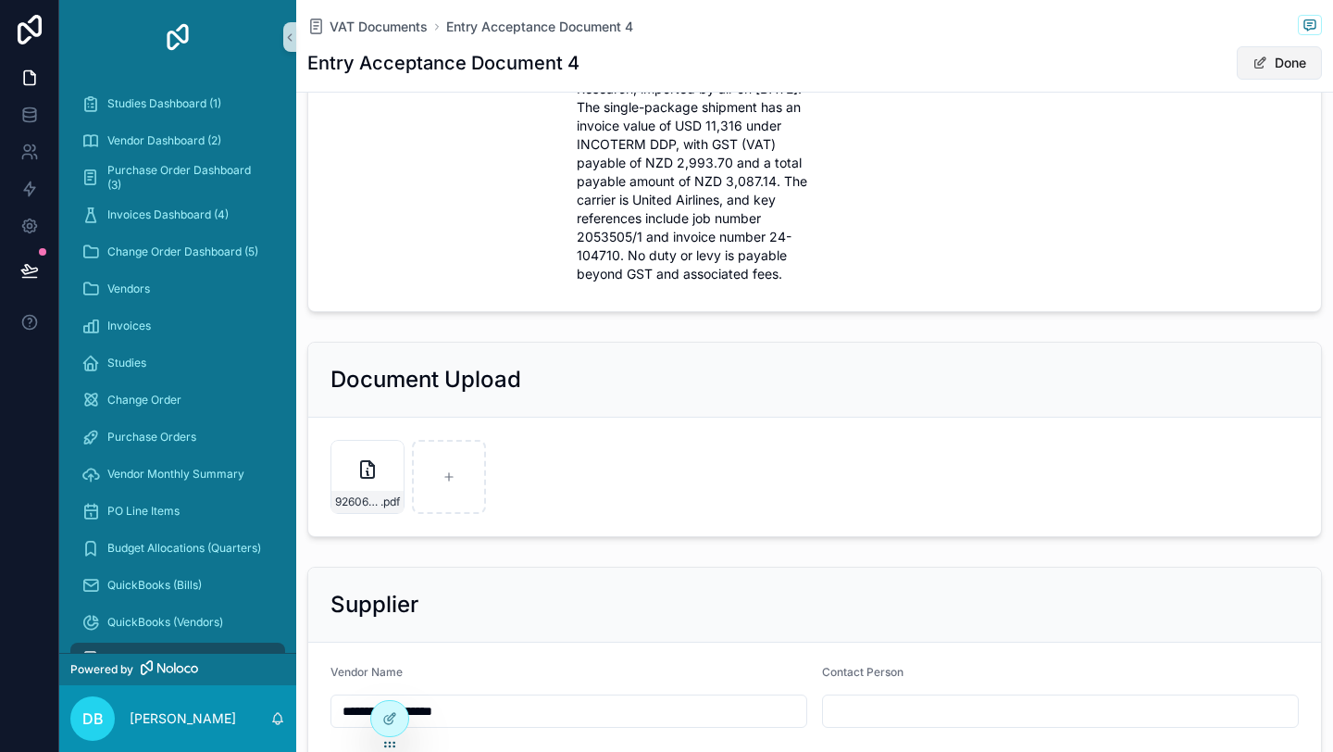
scroll to position [599, 0]
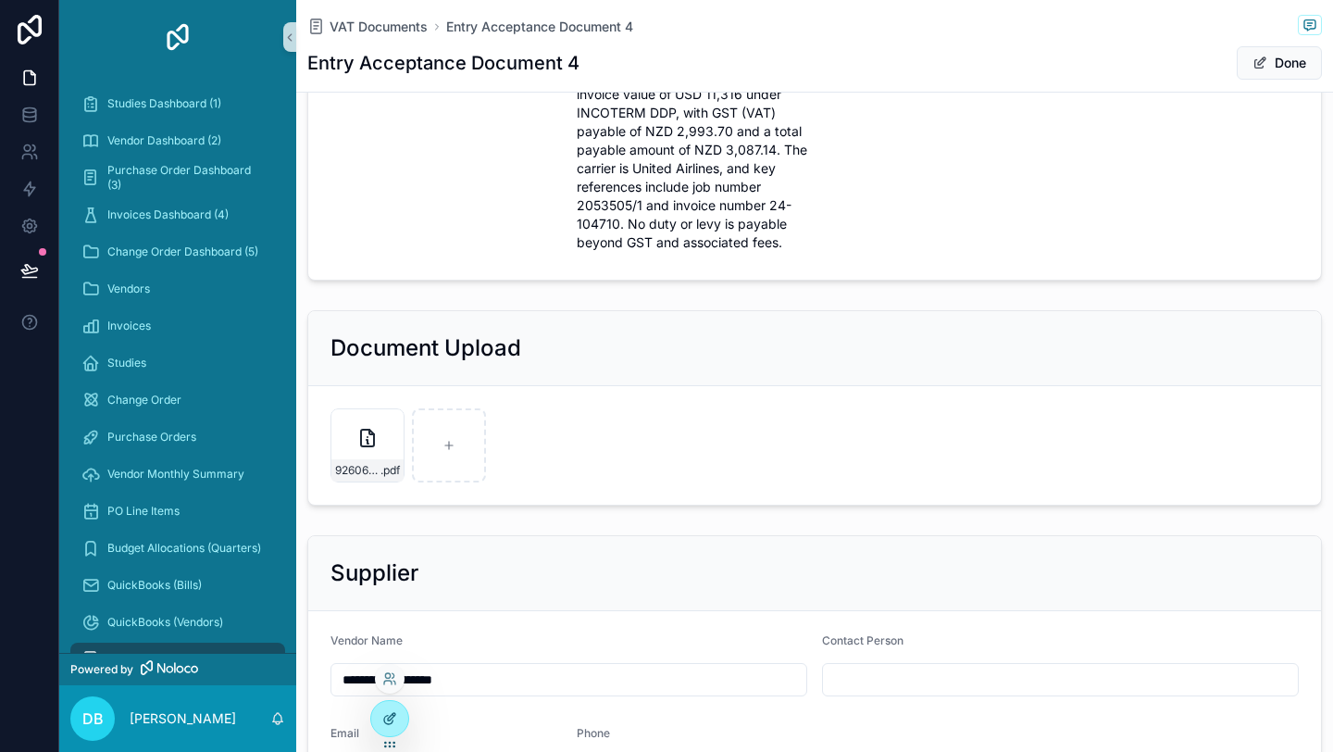
click at [396, 717] on icon at bounding box center [389, 718] width 15 height 15
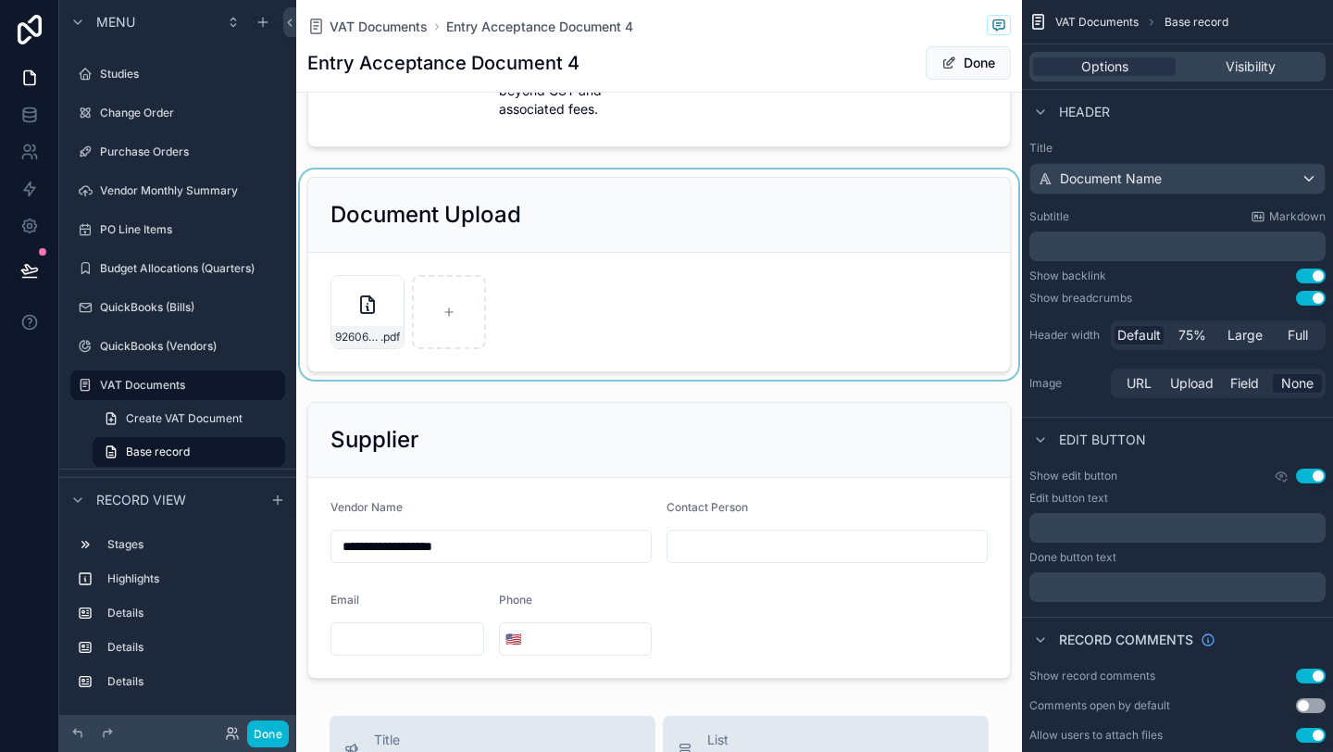
scroll to position [886, 0]
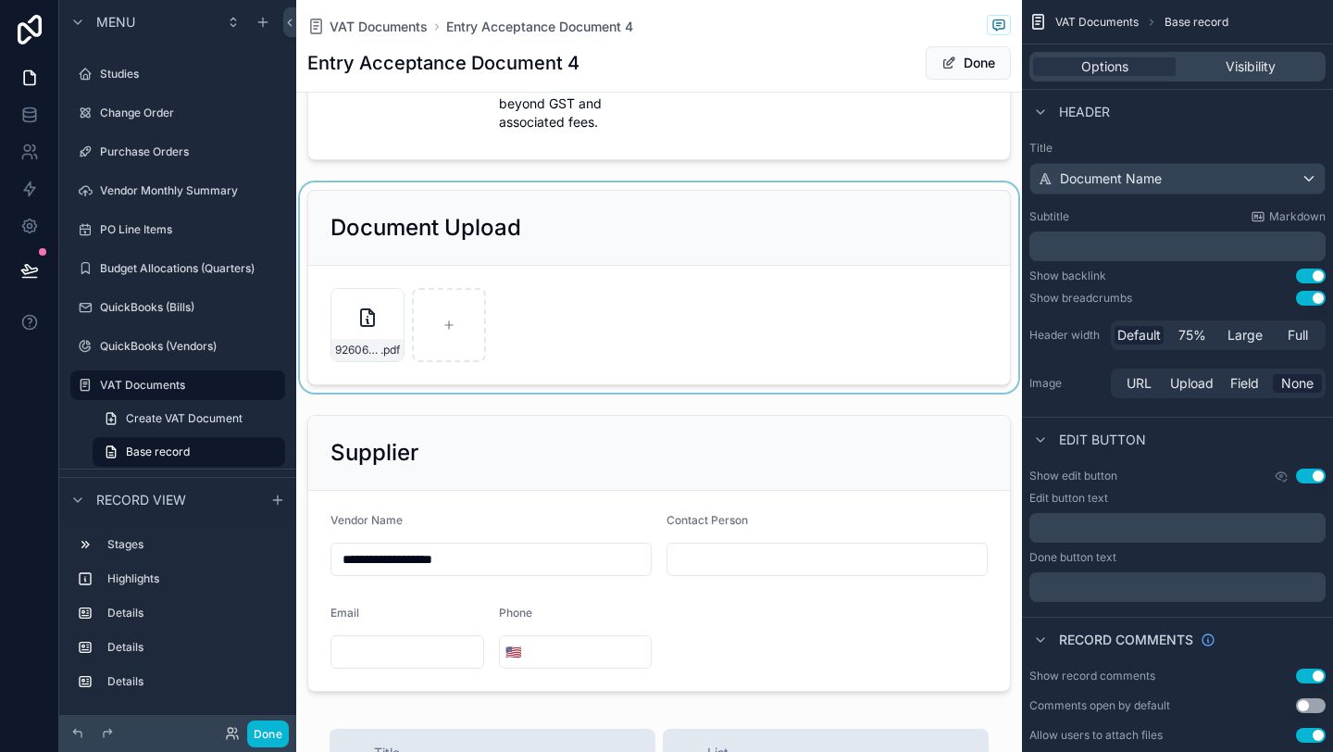
click at [737, 253] on div "scrollable content" at bounding box center [659, 287] width 726 height 210
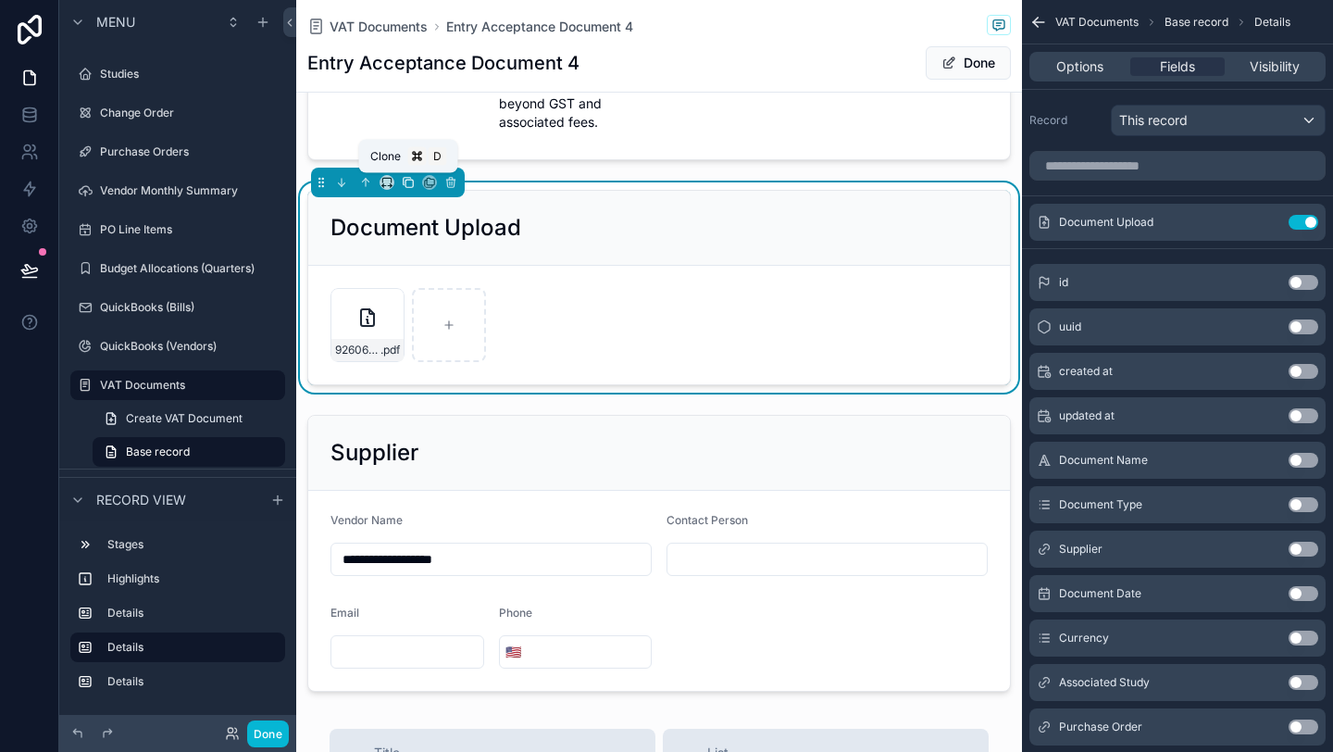
click at [407, 184] on icon "scrollable content" at bounding box center [408, 182] width 13 height 13
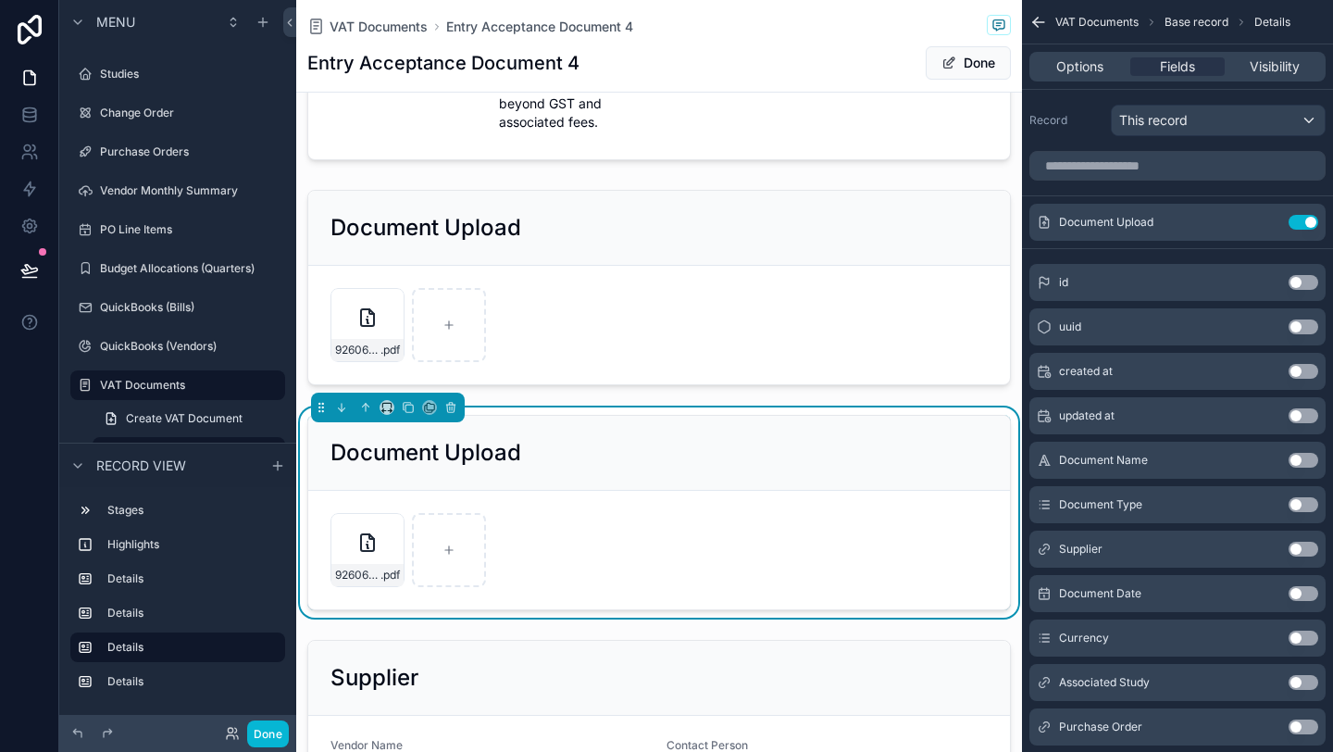
click at [585, 454] on div "Document Upload" at bounding box center [658, 453] width 657 height 30
click at [1310, 225] on button "Use setting" at bounding box center [1304, 222] width 30 height 15
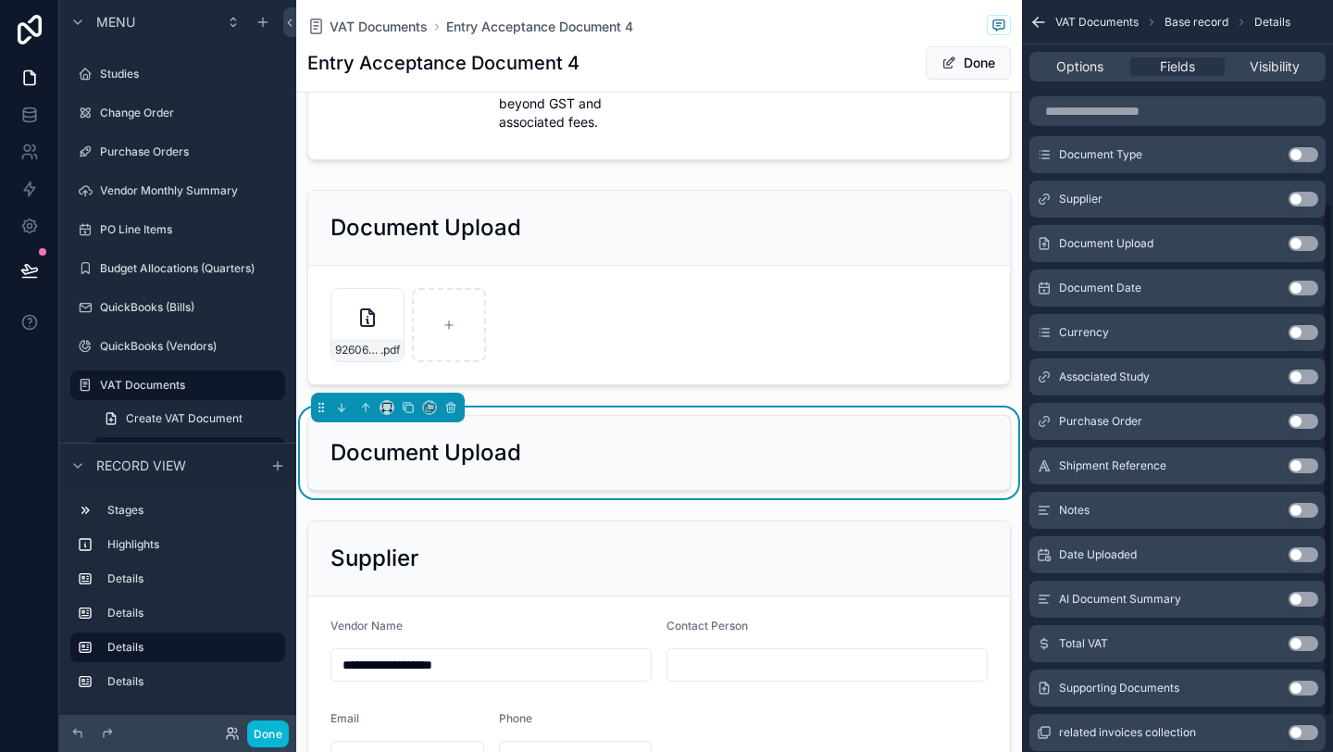
scroll to position [348, 0]
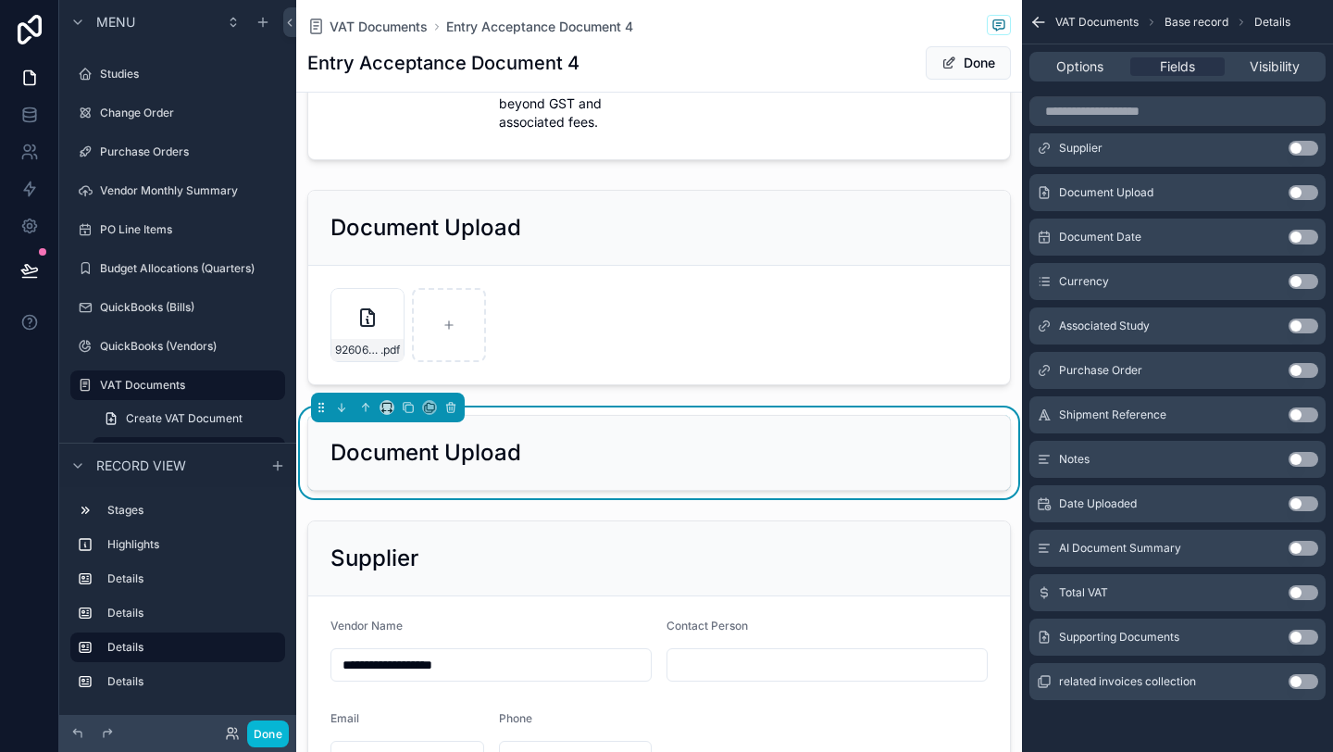
click at [1301, 637] on button "Use setting" at bounding box center [1304, 637] width 30 height 15
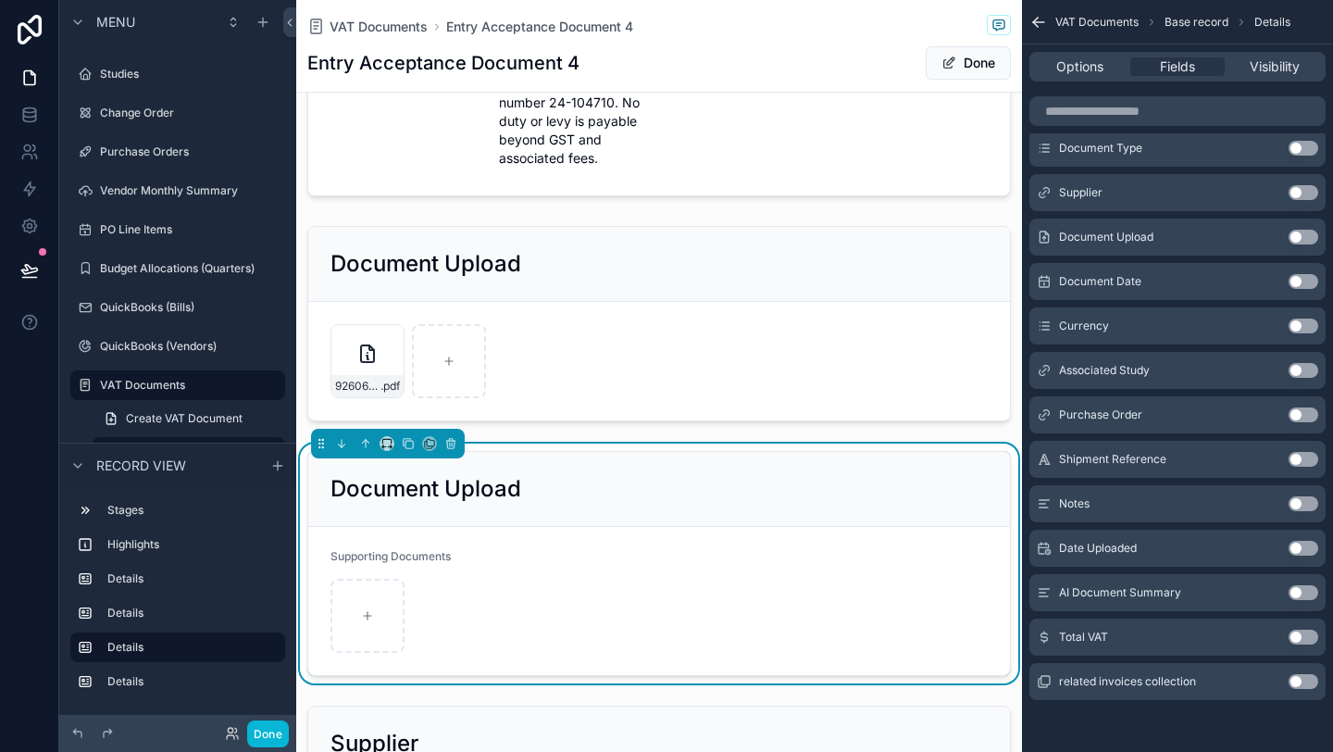
scroll to position [978, 0]
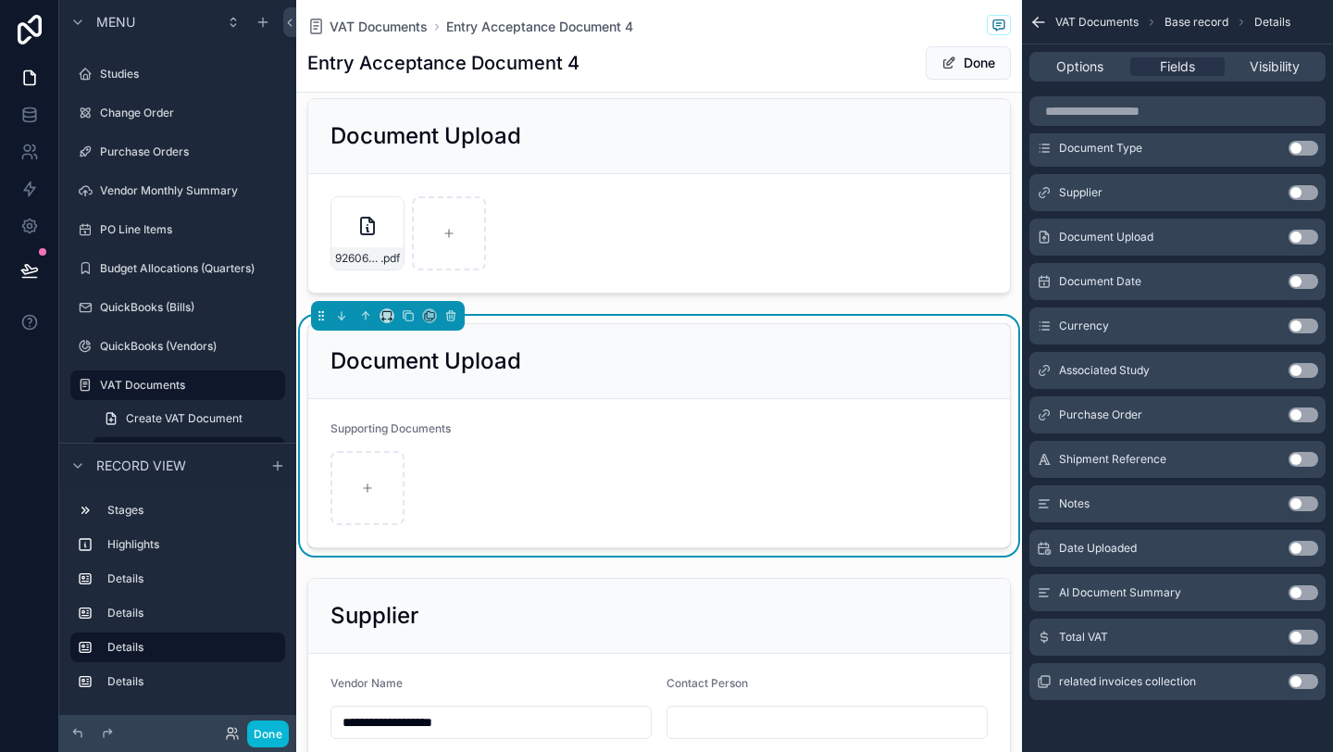
click at [514, 363] on h2 "Document Upload" at bounding box center [425, 361] width 191 height 30
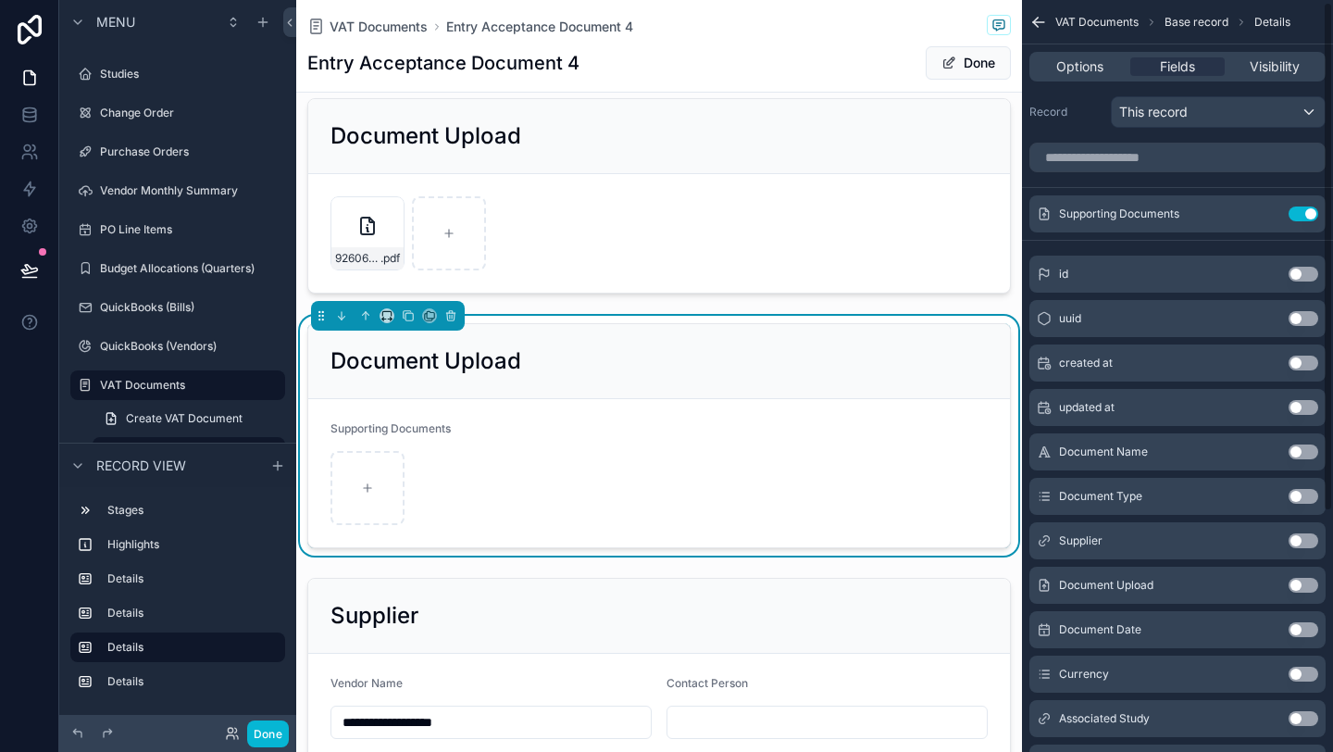
scroll to position [0, 0]
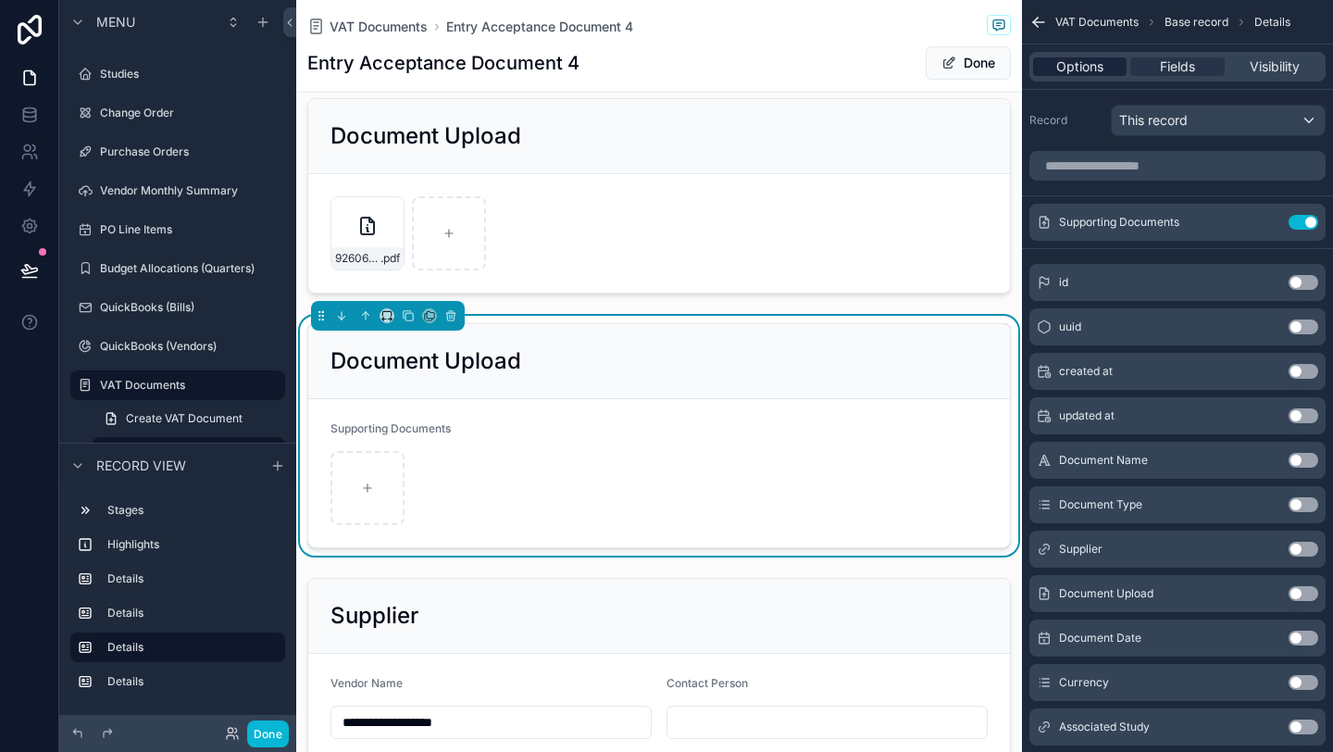
click at [1094, 69] on span "Options" at bounding box center [1079, 66] width 47 height 19
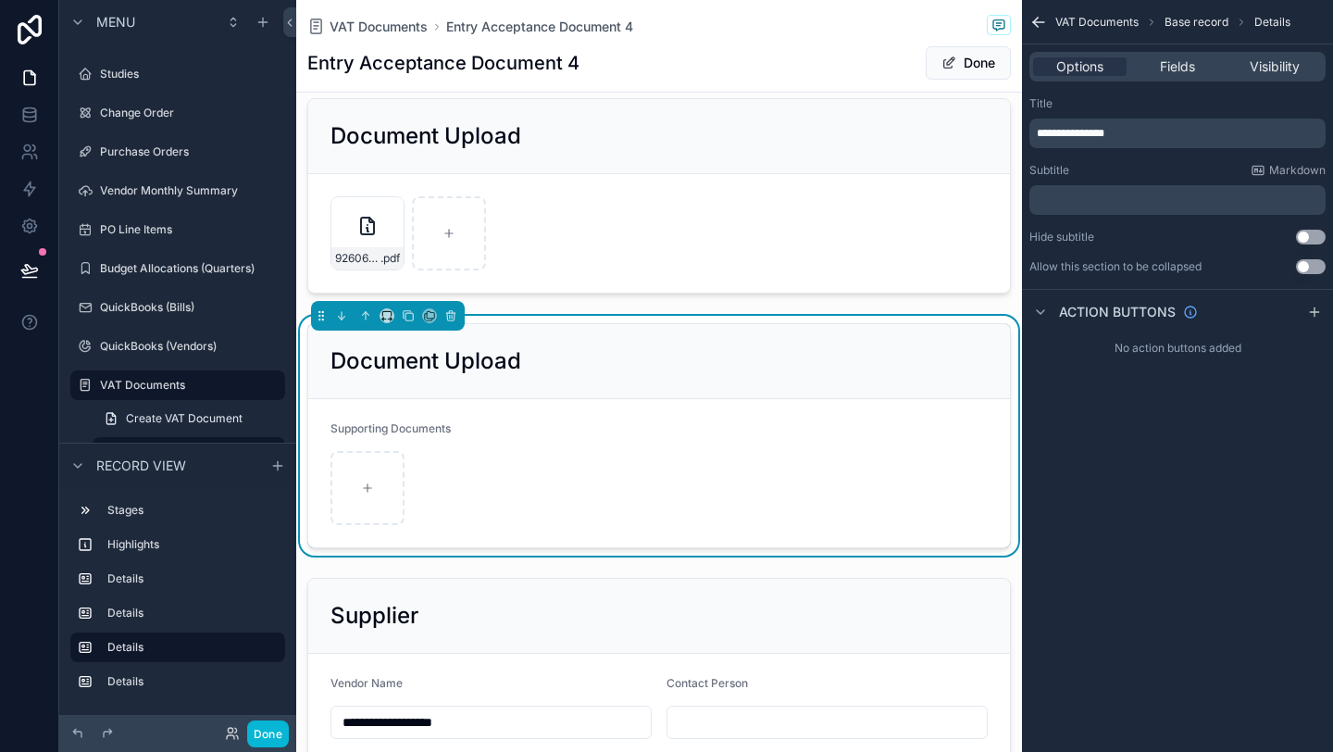
click at [1040, 131] on span "**********" at bounding box center [1071, 133] width 68 height 11
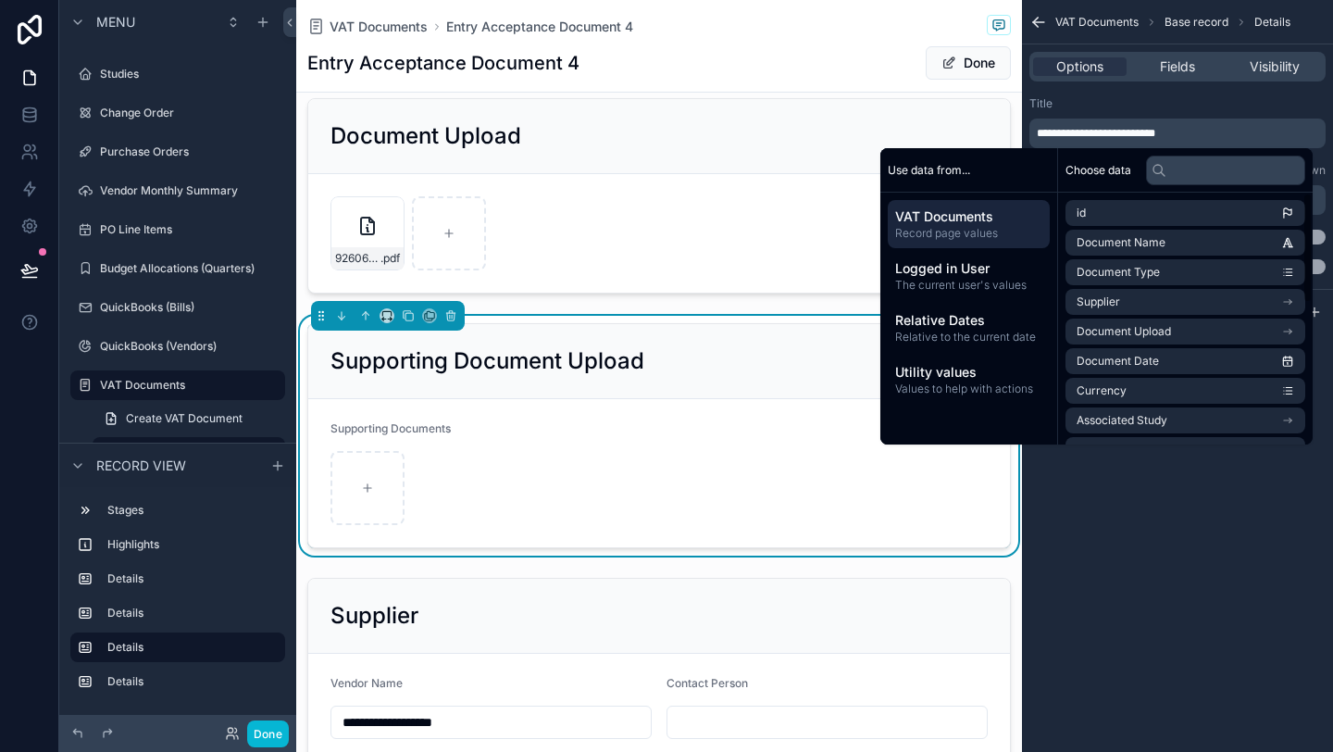
click at [1115, 555] on div "**********" at bounding box center [1177, 376] width 311 height 752
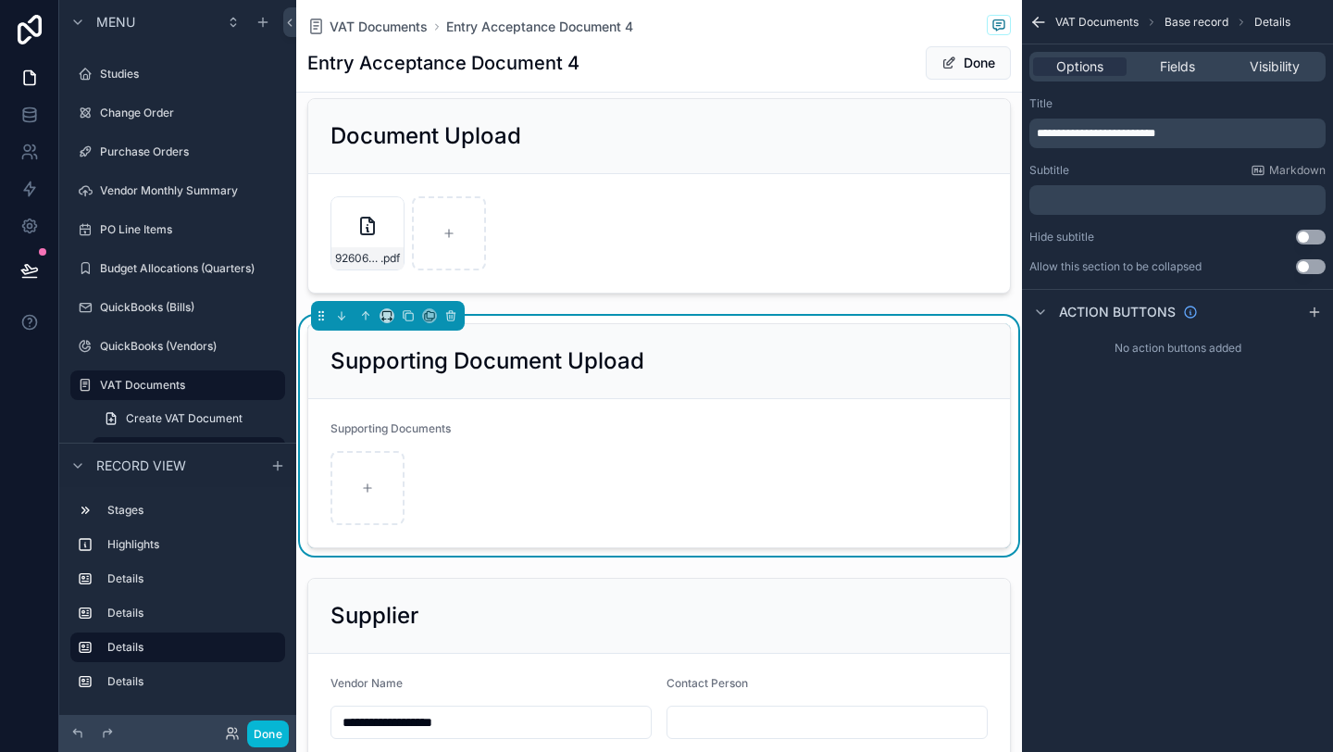
click at [637, 448] on form "Supporting Documents" at bounding box center [659, 473] width 702 height 148
click at [368, 486] on icon "scrollable content" at bounding box center [367, 487] width 13 height 13
click at [358, 492] on div "scrollable content" at bounding box center [367, 488] width 74 height 74
type input "**********"
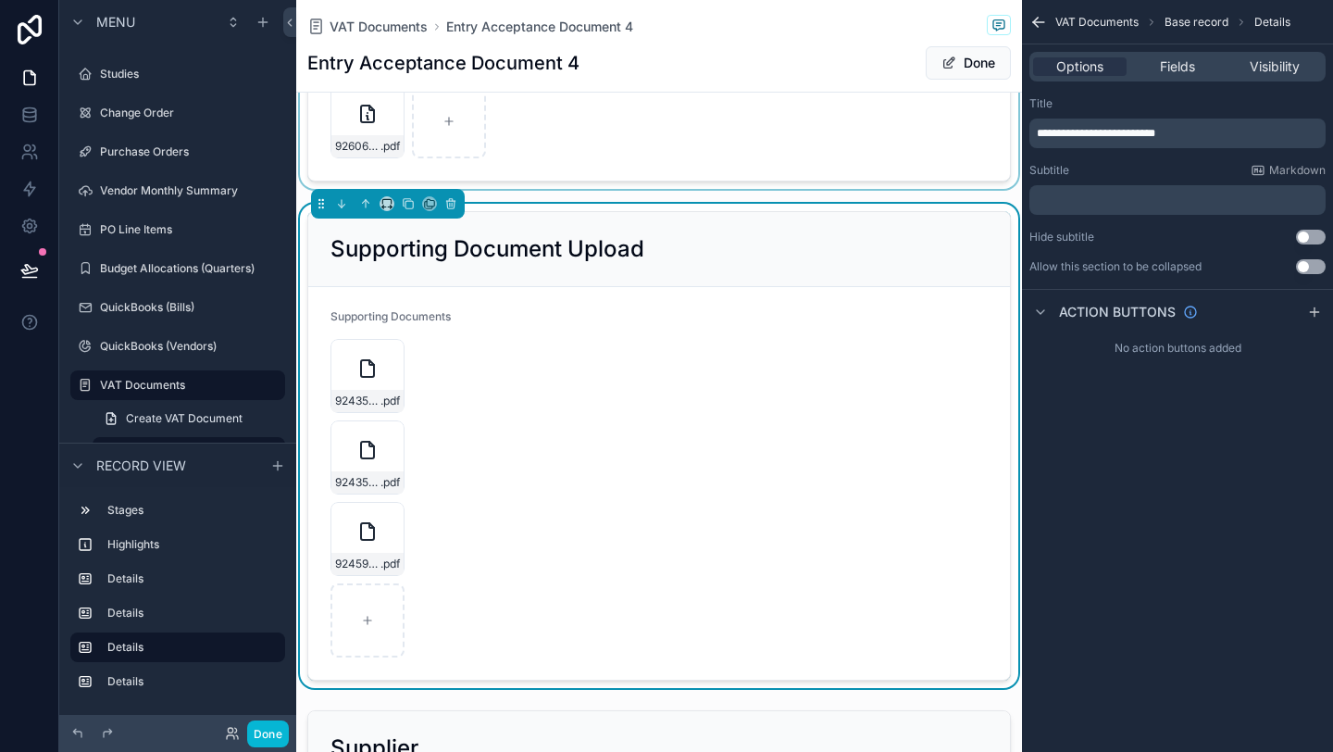
scroll to position [1082, 0]
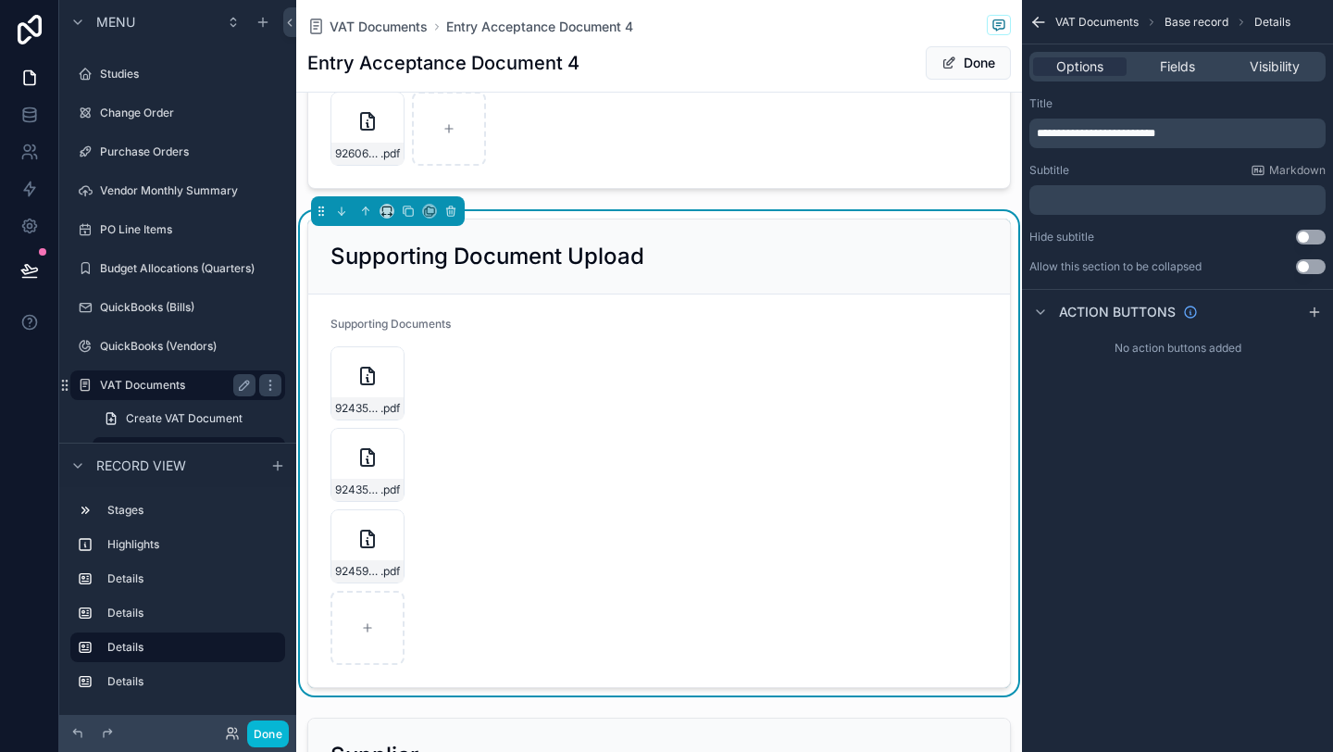
click at [156, 385] on label "VAT Documents" at bounding box center [174, 385] width 148 height 15
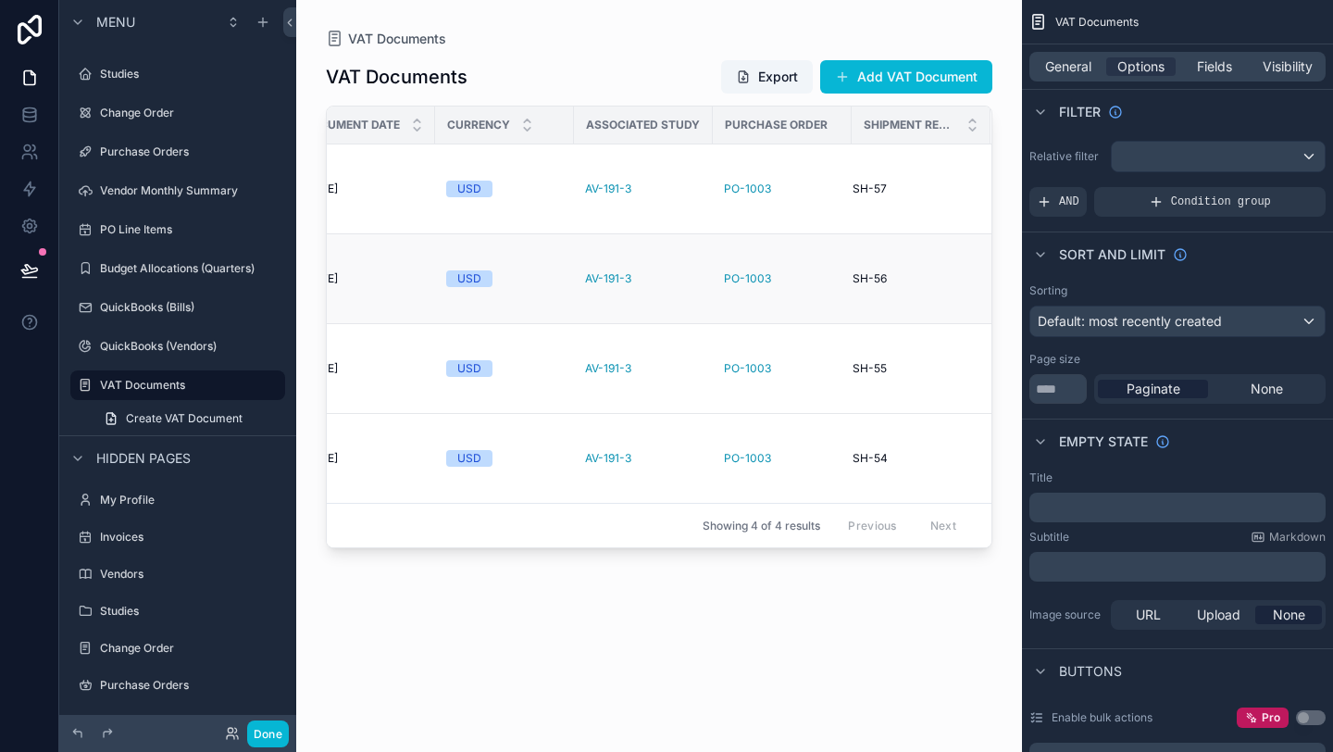
scroll to position [0, 621]
click at [1214, 75] on span "Fields" at bounding box center [1214, 66] width 35 height 19
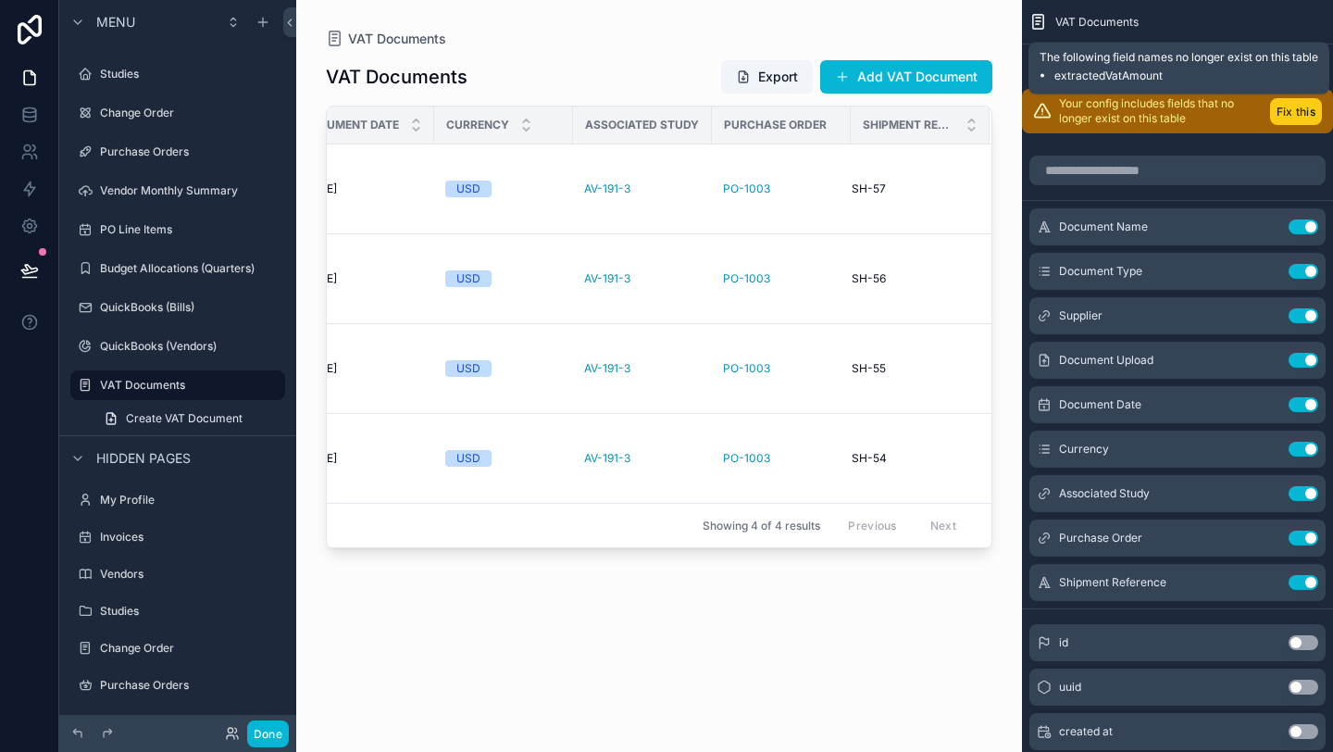
click at [1294, 115] on button "Fix this" at bounding box center [1296, 111] width 52 height 27
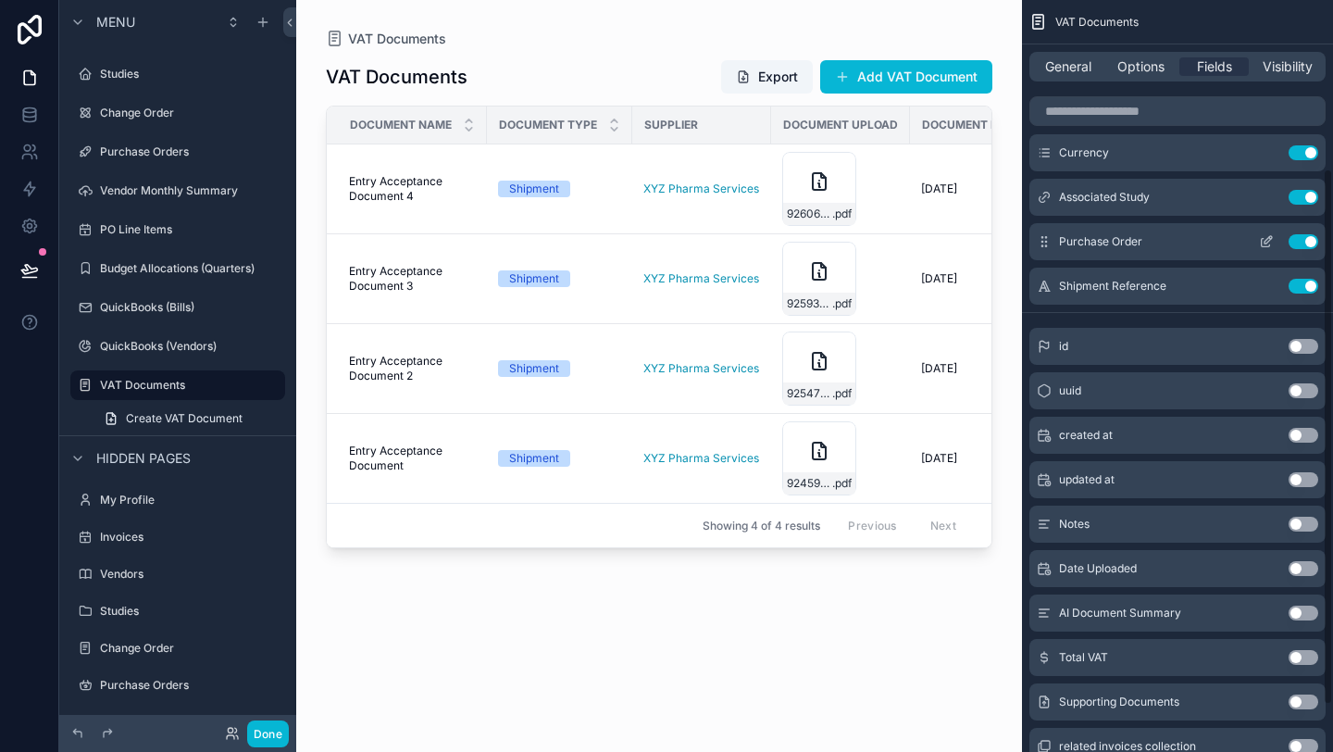
scroll to position [302, 0]
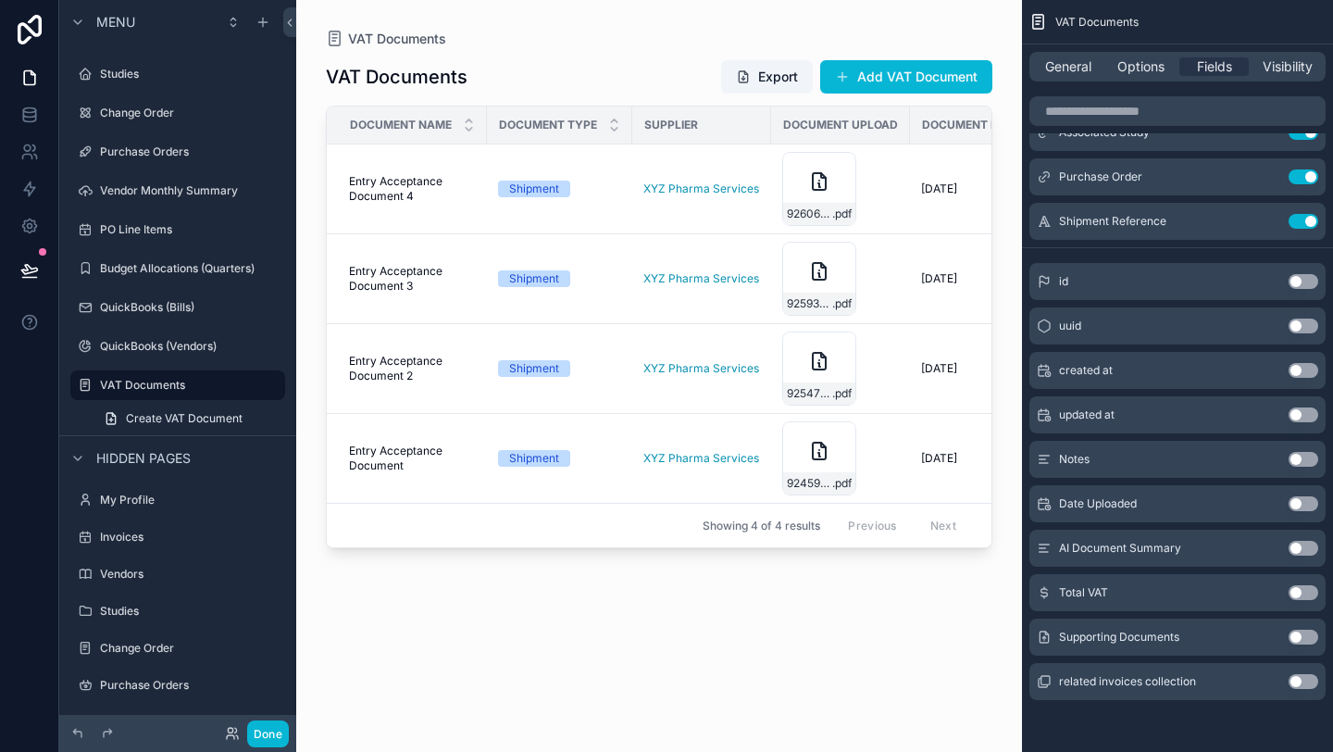
click at [1299, 593] on button "Use setting" at bounding box center [1304, 592] width 30 height 15
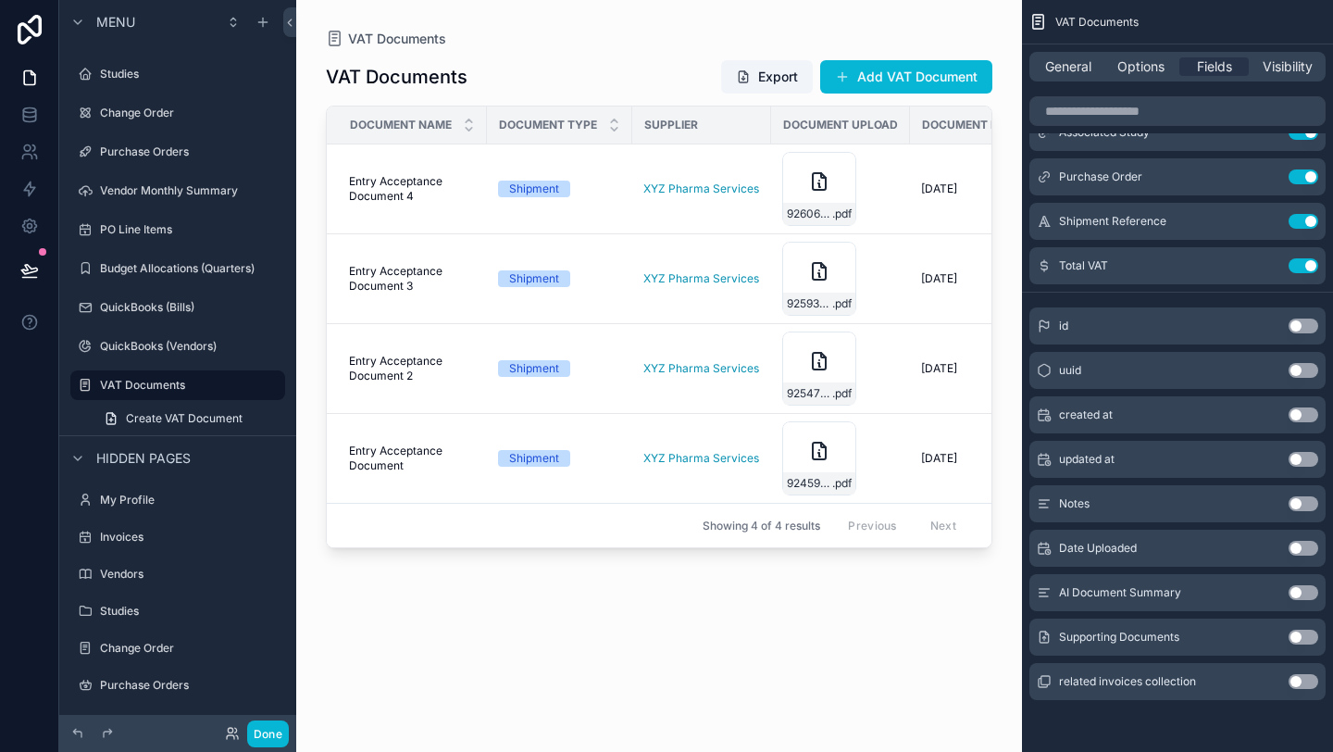
click at [1302, 644] on div "Supporting Documents Use setting" at bounding box center [1177, 636] width 296 height 37
click at [1302, 633] on button "Use setting" at bounding box center [1304, 637] width 30 height 15
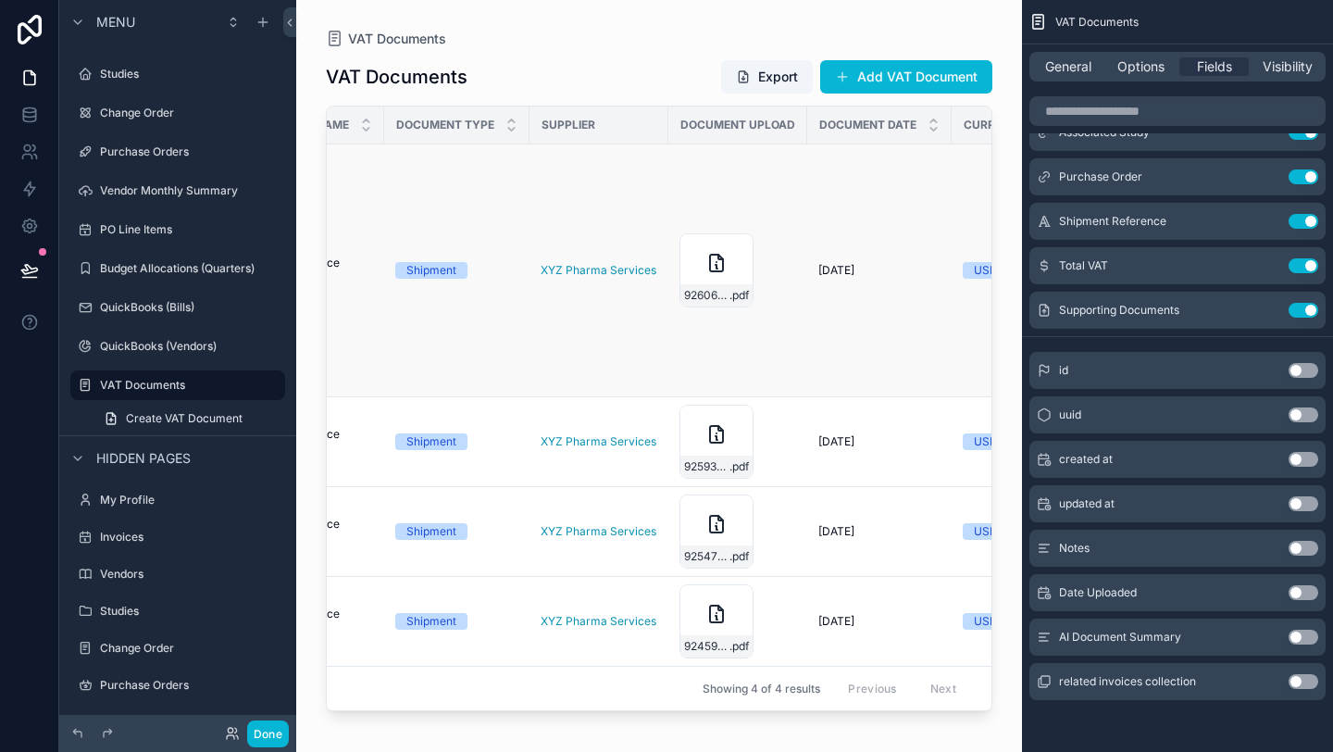
scroll to position [0, 0]
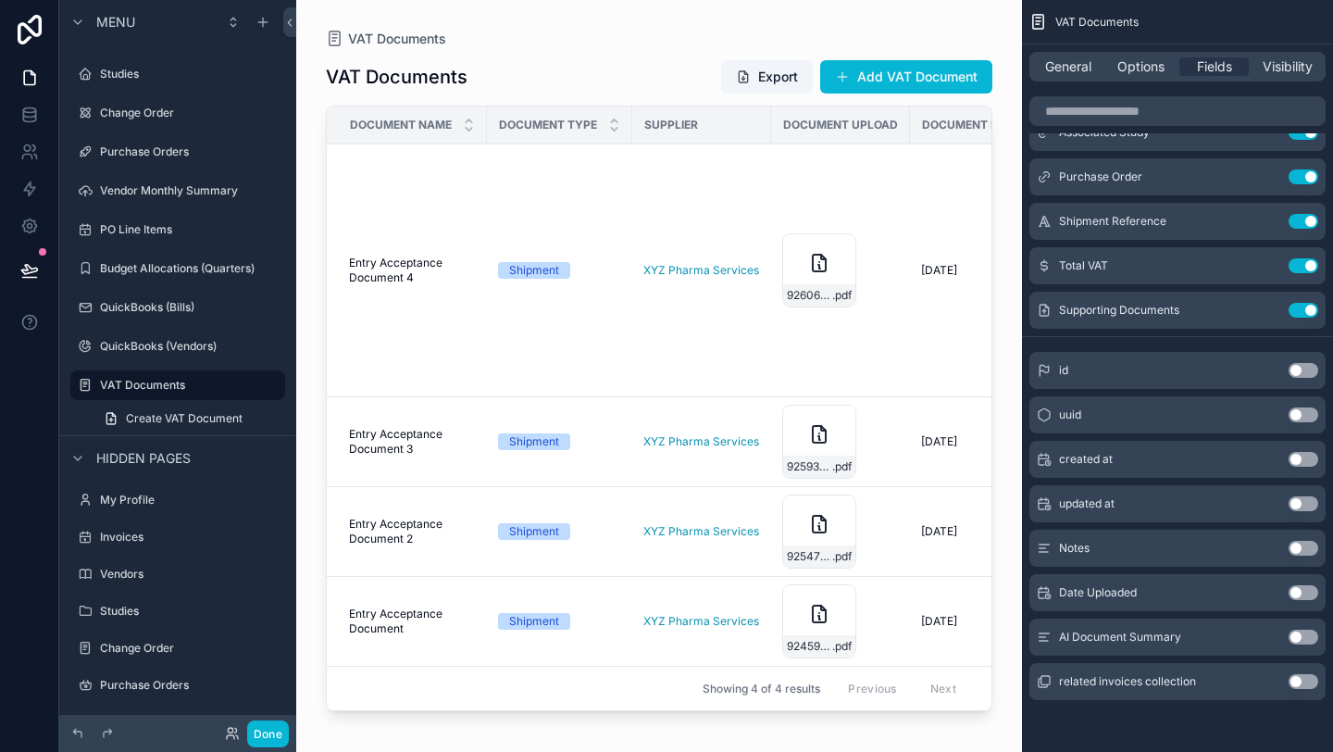
click at [619, 43] on div "VAT Documents" at bounding box center [659, 39] width 667 height 19
click at [761, 73] on button "Export" at bounding box center [767, 76] width 92 height 33
click at [927, 33] on div "VAT Documents" at bounding box center [659, 39] width 667 height 19
